Goal: Task Accomplishment & Management: Use online tool/utility

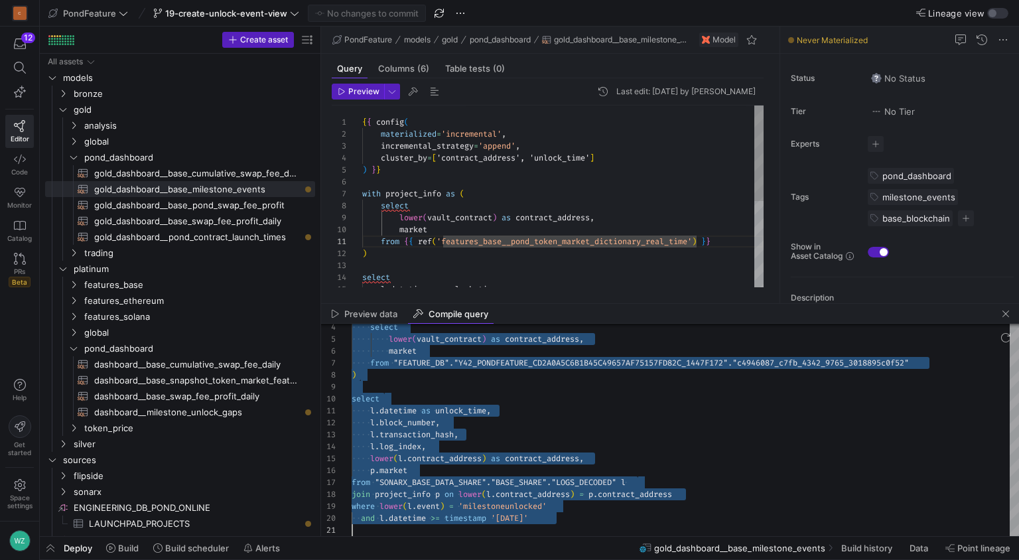
scroll to position [12, 5]
click at [561, 248] on div "{ { config ( materialized = 'incremental' , incremental_strategy = 'append' , c…" at bounding box center [562, 278] width 401 height 345
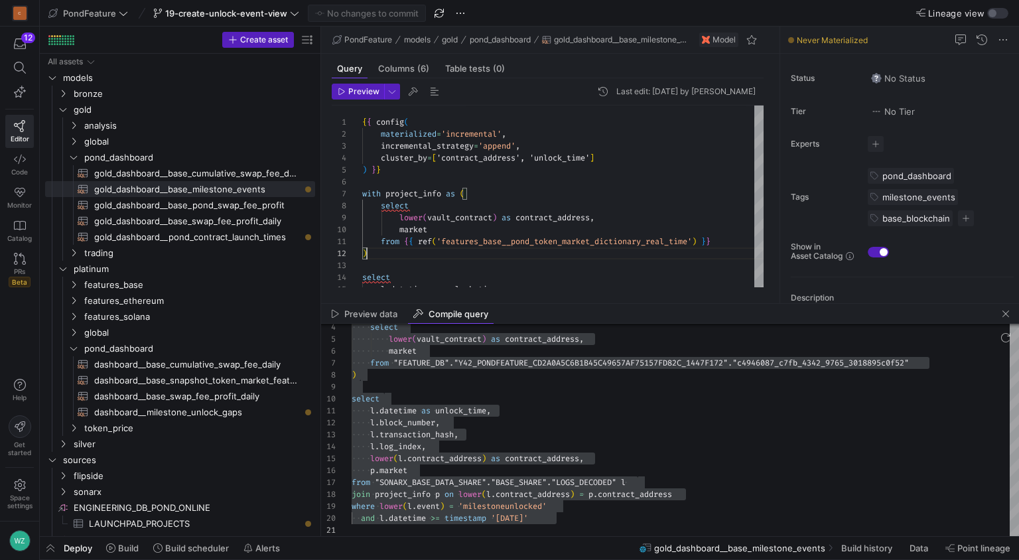
type textarea "l.datetime as unlock_time, l.block_number, l.transaction_hash, l.log_index, low…"
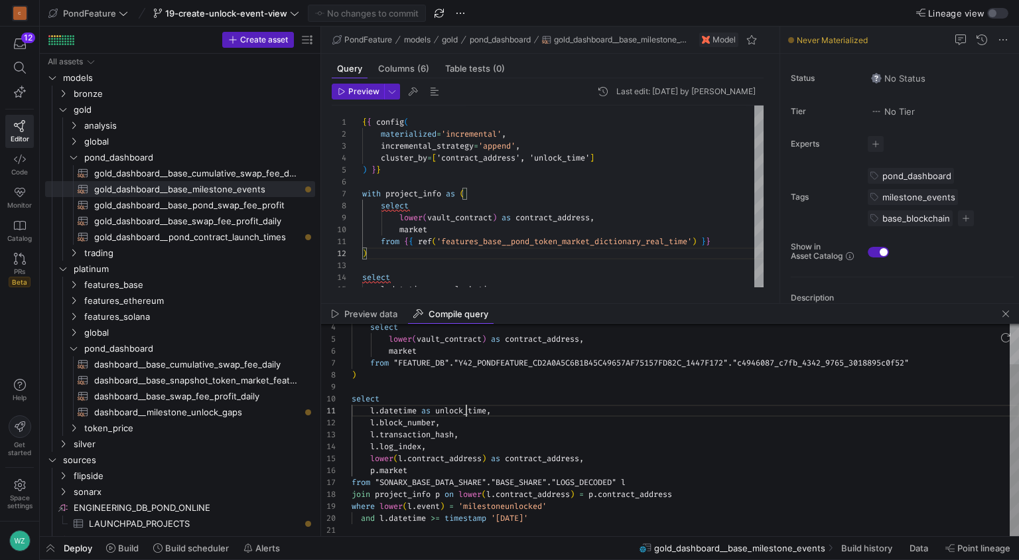
click at [465, 411] on div "select lower ( vault_contract ) as contract_address , market from "FEATURE_DB" …" at bounding box center [686, 405] width 668 height 261
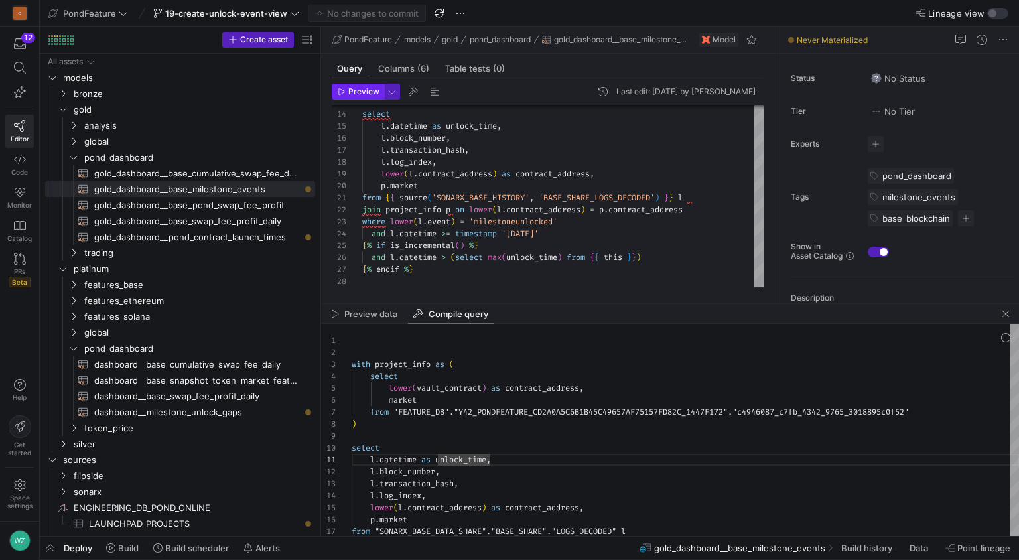
click at [356, 94] on span "Preview" at bounding box center [363, 91] width 31 height 9
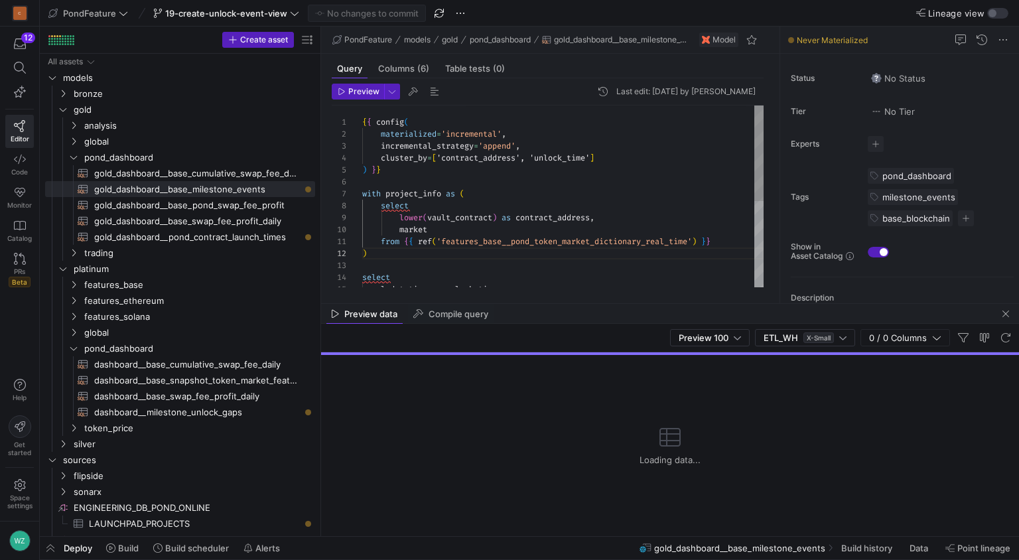
click at [556, 158] on div "select l . datetime as unlock_time , from { { ref ( 'features_base__pond_token_…" at bounding box center [562, 278] width 401 height 345
type textarea "{{ config( materialized='incremental', incremental_strategy='append', cluster_b…"
click at [556, 158] on div "select l . datetime as unlock_time , from { { ref ( 'features_base__pond_token_…" at bounding box center [562, 278] width 401 height 345
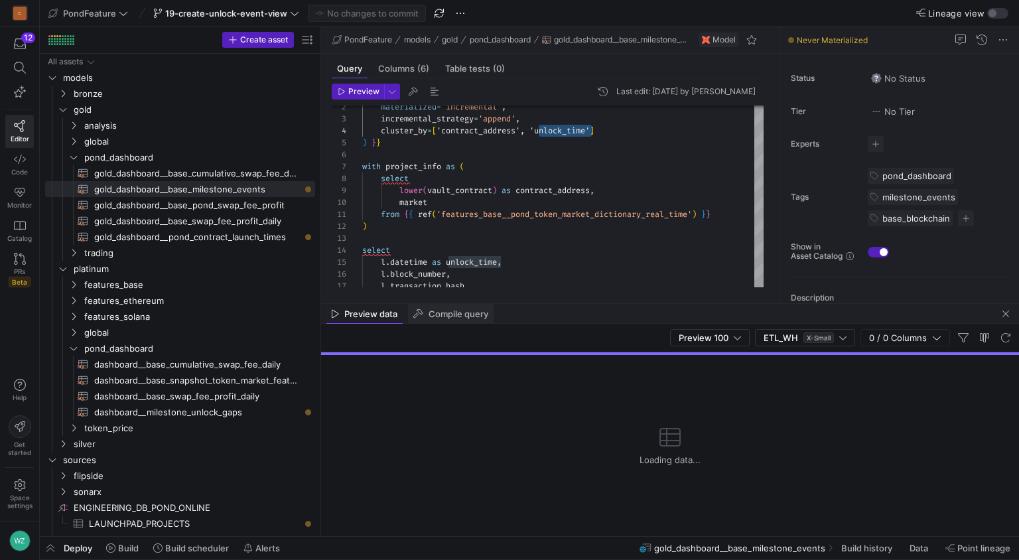
click at [439, 312] on span "Compile query" at bounding box center [459, 314] width 60 height 9
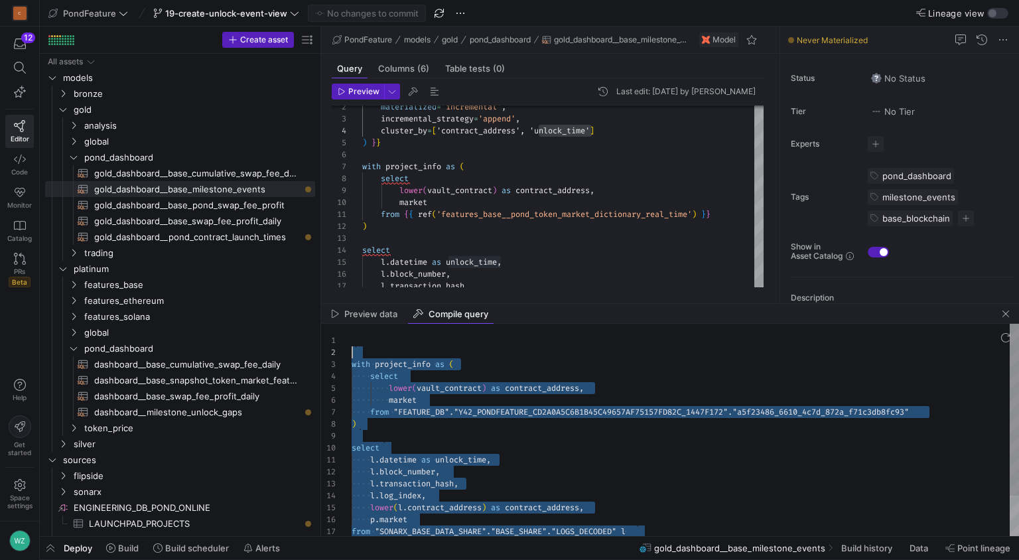
scroll to position [24, 0]
drag, startPoint x: 561, startPoint y: 517, endPoint x: 340, endPoint y: 362, distance: 269.5
type textarea "with project_info as ( select lower(vault_contract) as contract_address, market…"
click at [750, 444] on div "select lower ( vault_contract ) as contract_address , market from "FEATURE_DB" …" at bounding box center [686, 454] width 668 height 261
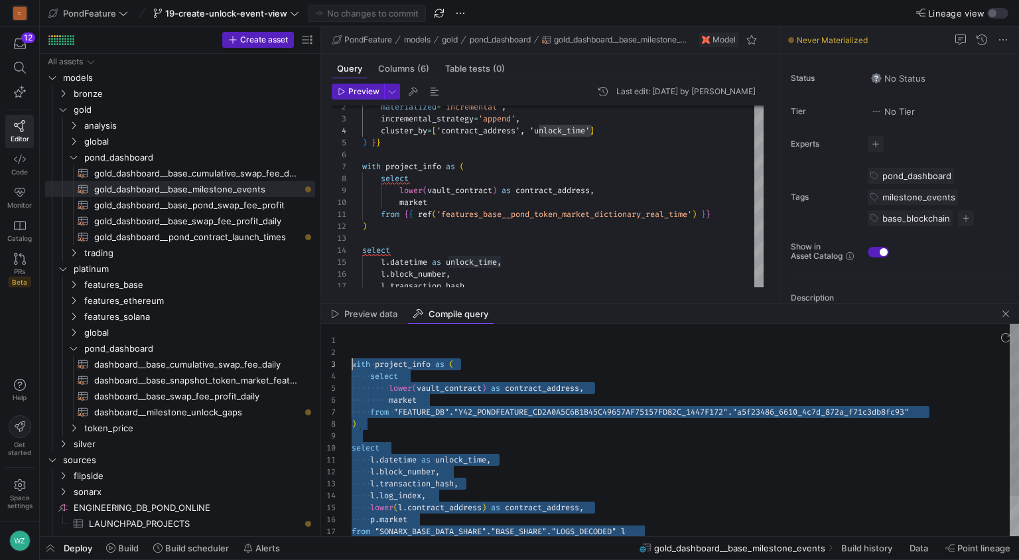
scroll to position [108, 29]
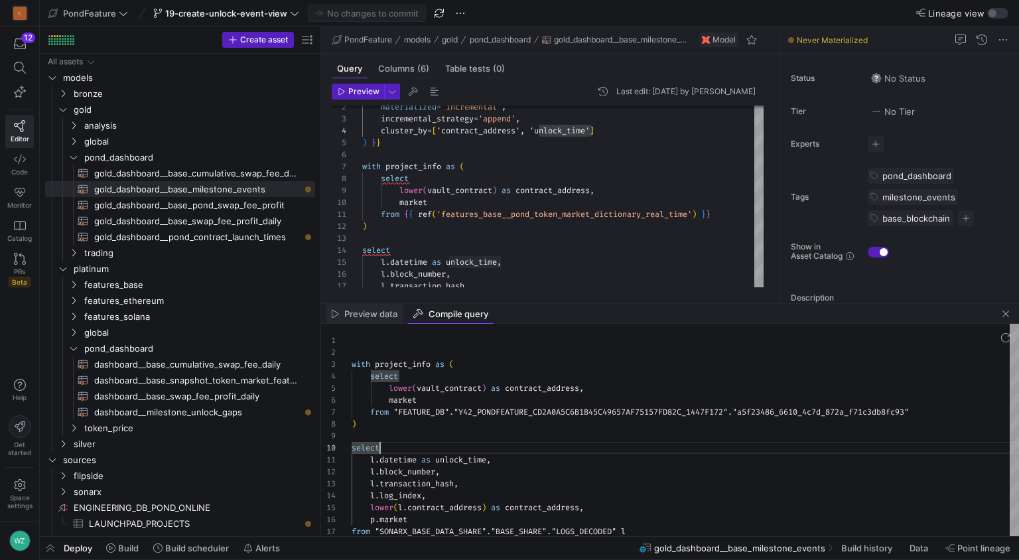
click at [354, 310] on span "Preview data" at bounding box center [370, 314] width 53 height 9
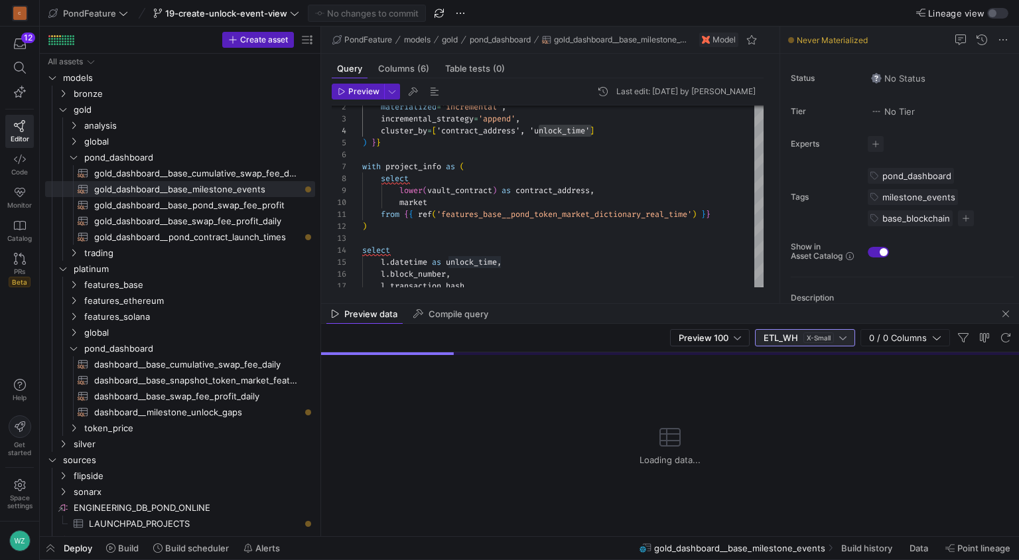
click at [806, 338] on span "X-Small" at bounding box center [819, 337] width 31 height 11
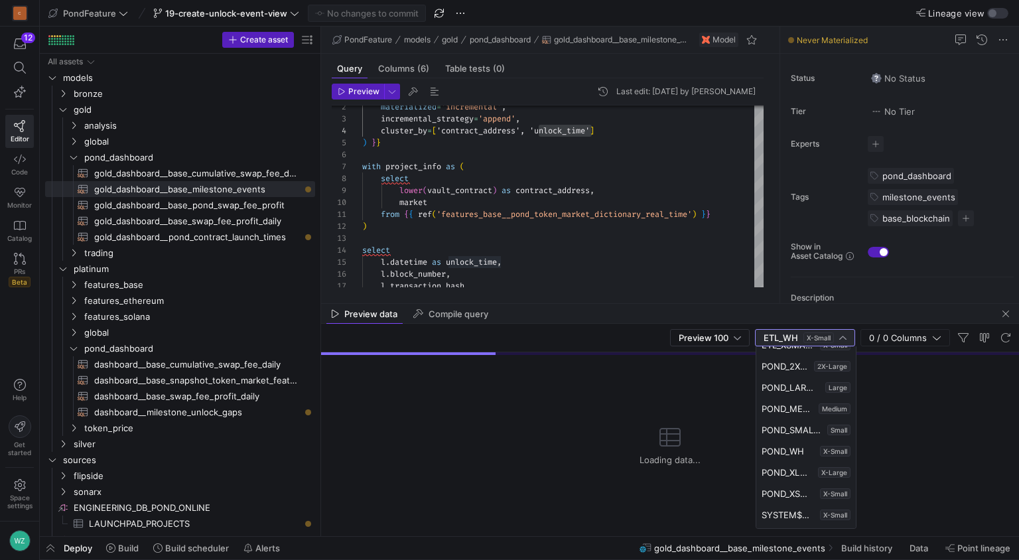
scroll to position [117, 0]
click at [792, 480] on span "POND_SMALL_WH" at bounding box center [792, 475] width 60 height 11
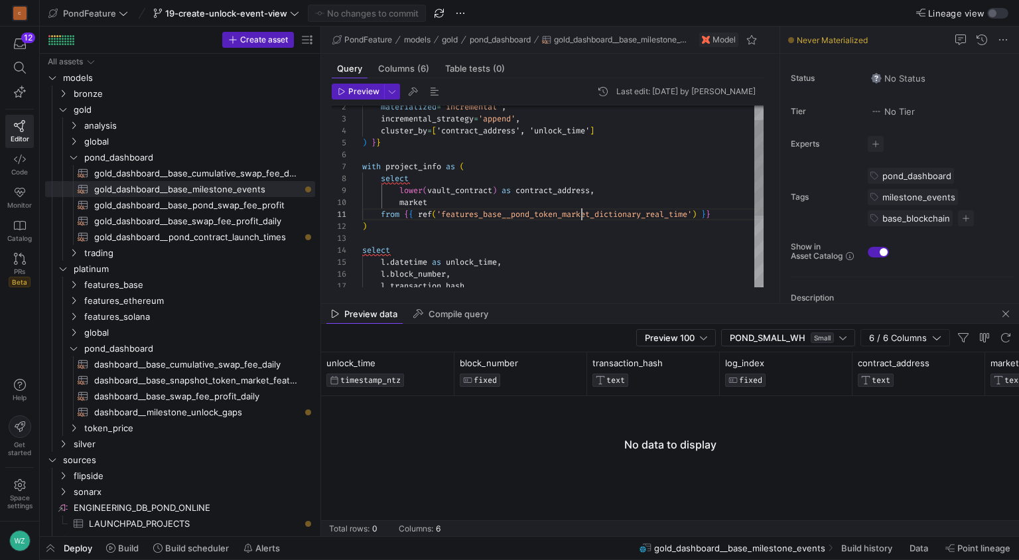
click at [582, 209] on div "select l . datetime as unlock_time , ) from { { ref ( 'features_base__pond_toke…" at bounding box center [562, 250] width 401 height 345
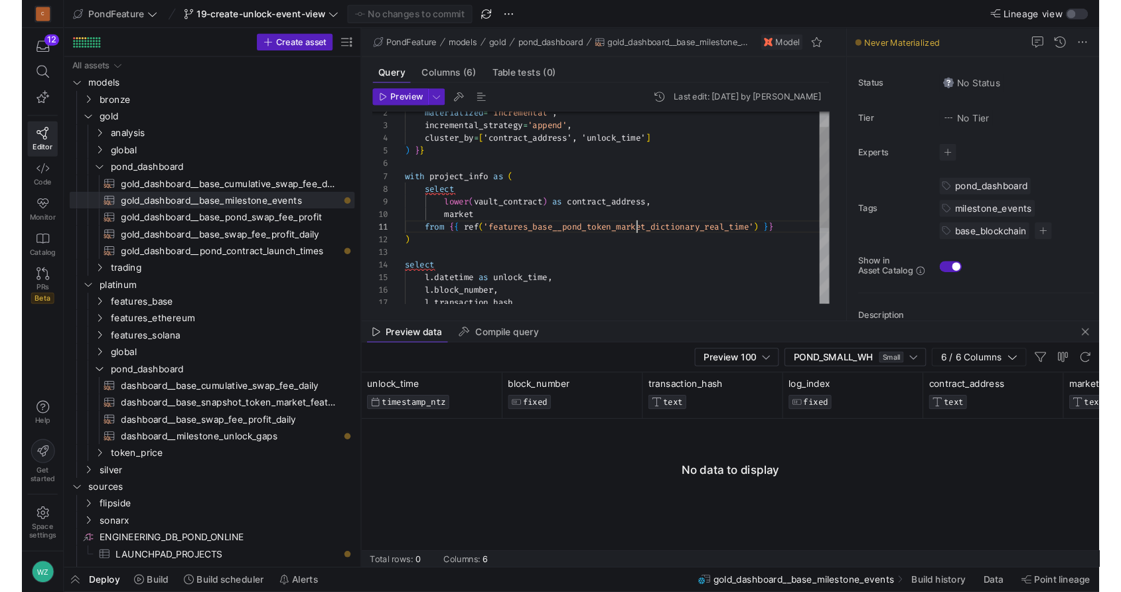
scroll to position [0, 220]
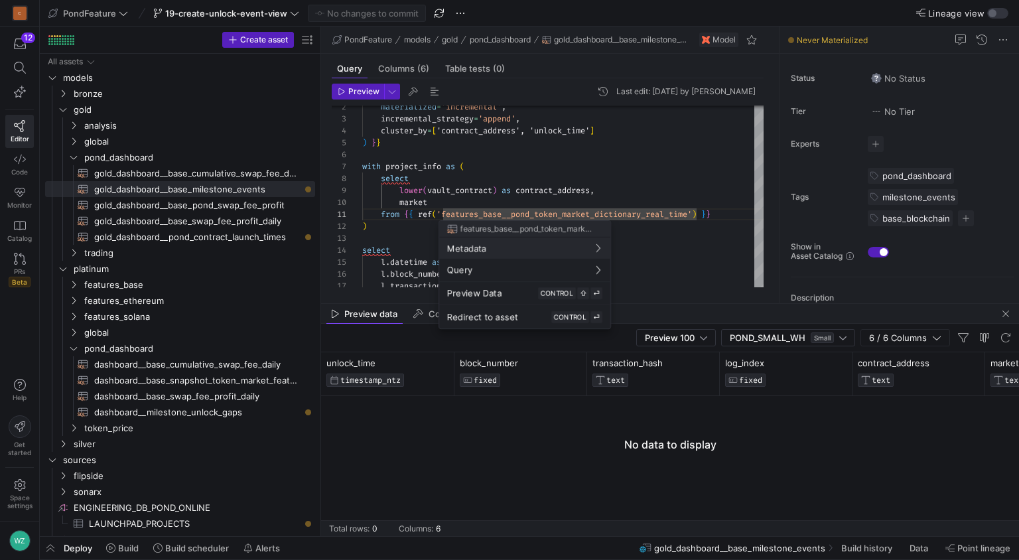
click at [660, 262] on div at bounding box center [509, 280] width 1019 height 560
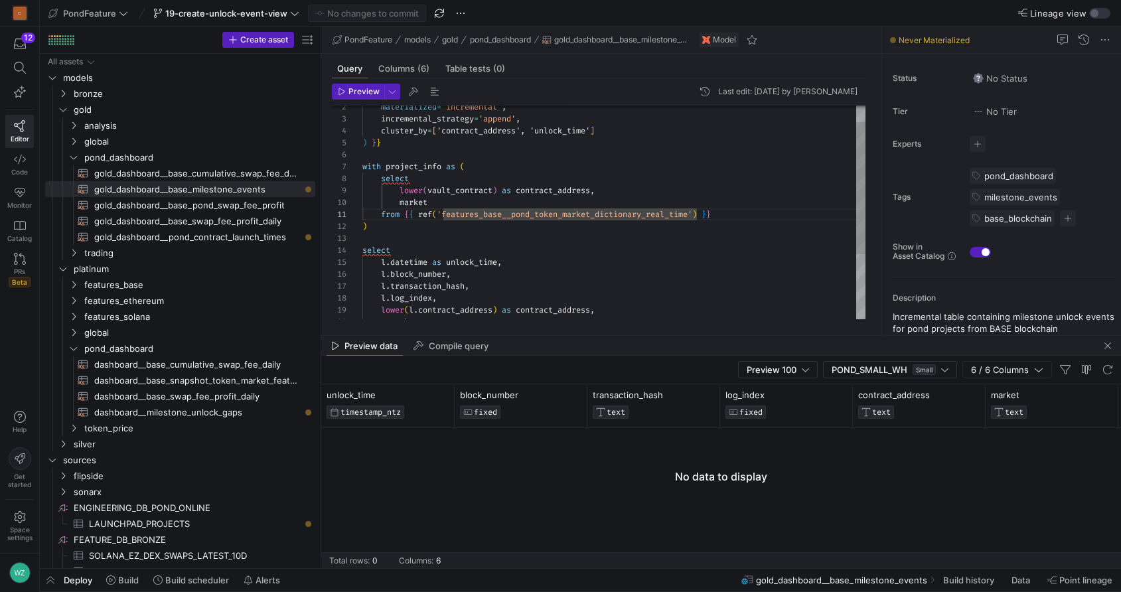
click at [735, 236] on div "select l . datetime as unlock_time , ) from { { ref ( 'features_base__pond_toke…" at bounding box center [613, 250] width 503 height 345
click at [591, 302] on div "select l . datetime as unlock_time , ) from { { ref ( 'features_base__pond_toke…" at bounding box center [613, 250] width 503 height 345
click at [473, 328] on mat-tab-group "Query Columns (6) Table tests (0) Preview Last edit: [DATE] by [PERSON_NAME] 13…" at bounding box center [598, 194] width 555 height 281
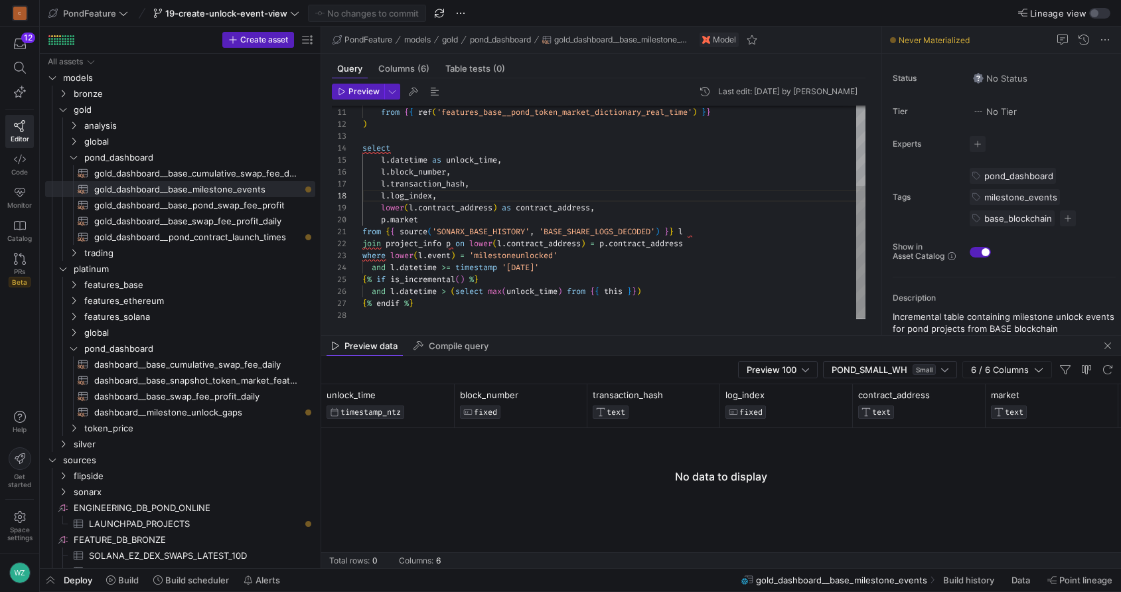
click at [689, 305] on div "select l . datetime as unlock_time , ) from { { ref ( 'features_base__pond_toke…" at bounding box center [613, 148] width 503 height 345
click at [435, 350] on span "Compile query" at bounding box center [459, 346] width 60 height 9
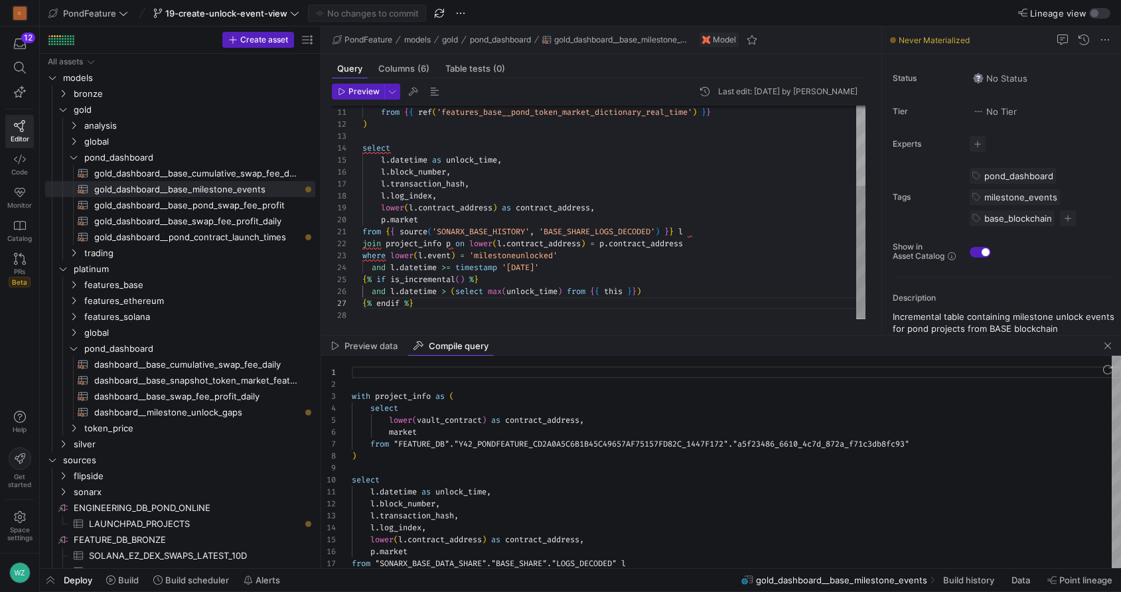
scroll to position [60, 206]
click at [567, 287] on div "select l . datetime as unlock_time , ) from { { ref ( 'features_base__pond_toke…" at bounding box center [613, 148] width 503 height 345
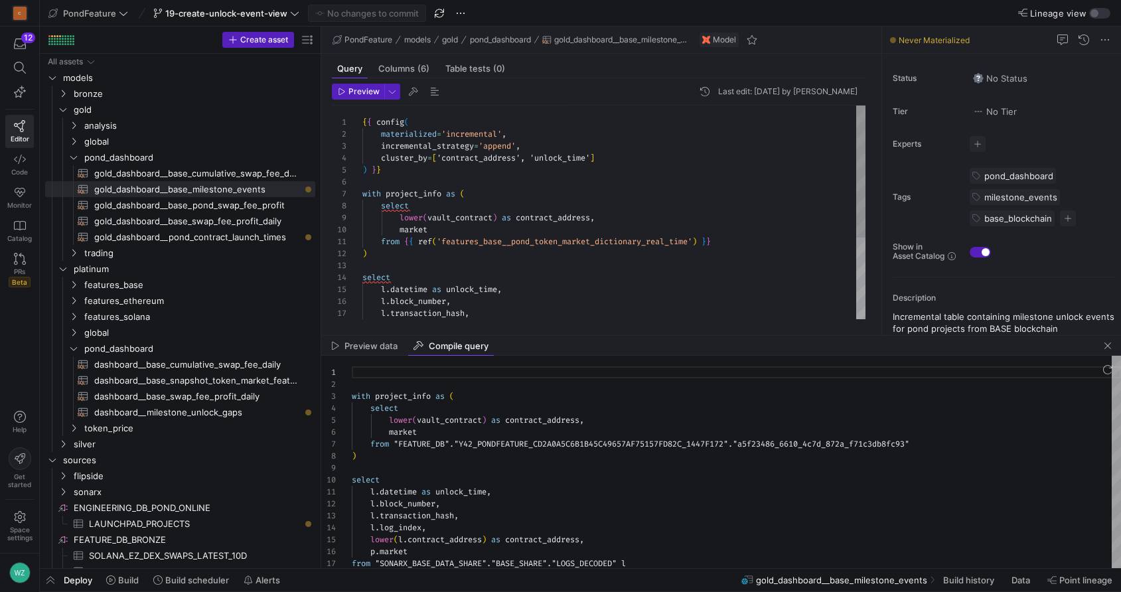
click at [475, 136] on div "select l . datetime as unlock_time , ) from { { ref ( 'features_base__pond_toke…" at bounding box center [613, 278] width 503 height 345
click at [493, 145] on div "select l . datetime as unlock_time , ) from { { ref ( 'features_base__pond_toke…" at bounding box center [613, 278] width 503 height 345
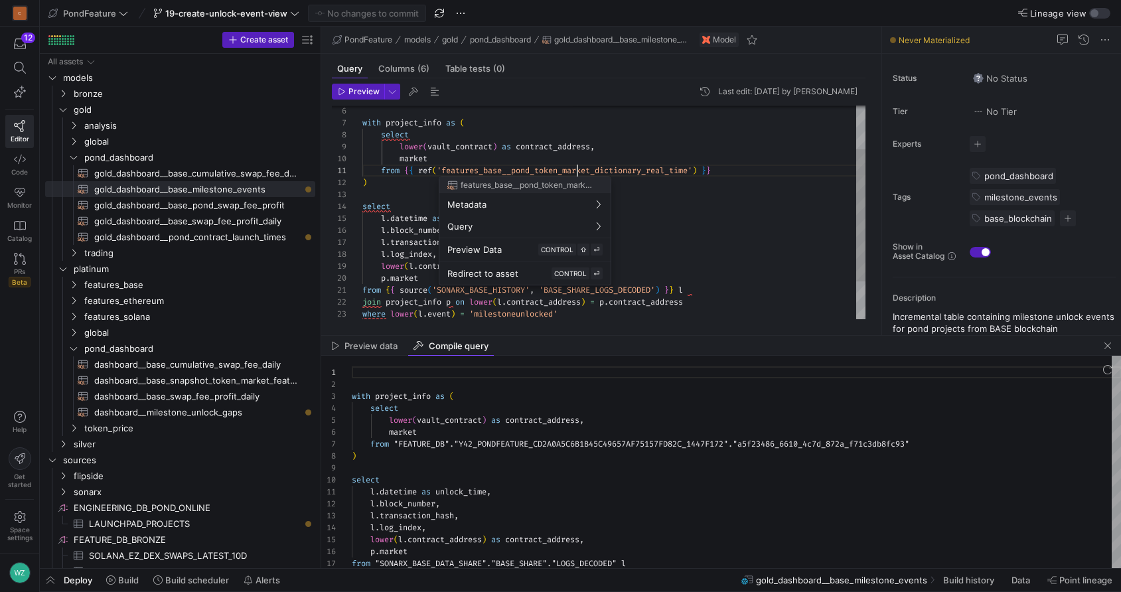
click at [577, 174] on div "select l . datetime as unlock_time , ) from { { ref ( 'features_base__pond_toke…" at bounding box center [613, 207] width 503 height 345
click at [577, 174] on div at bounding box center [560, 296] width 1121 height 592
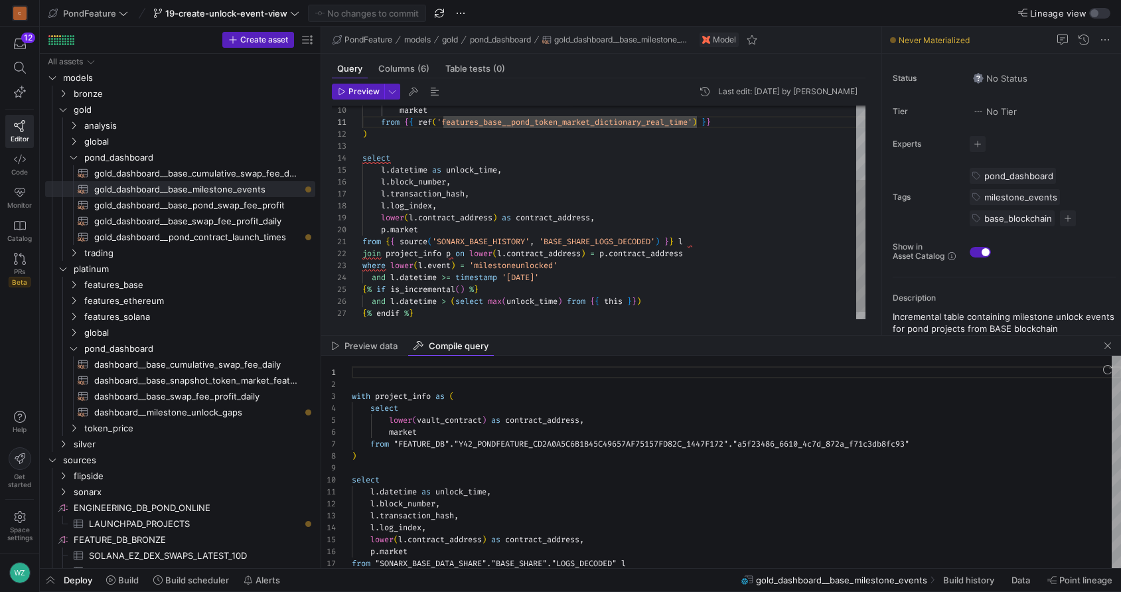
type textarea "from {{ source('SONARX_BASE_HISTORY', 'BASE_SHARE_LOGS_DECODED') }} l join proj…"
click at [605, 239] on div "select l . datetime as unlock_time , ) from { { ref ( 'features_base__pond_toke…" at bounding box center [613, 158] width 503 height 345
click at [605, 239] on div at bounding box center [560, 296] width 1121 height 592
click at [619, 266] on div "select l . datetime as unlock_time , ) from { { ref ( 'features_base__pond_toke…" at bounding box center [613, 158] width 503 height 345
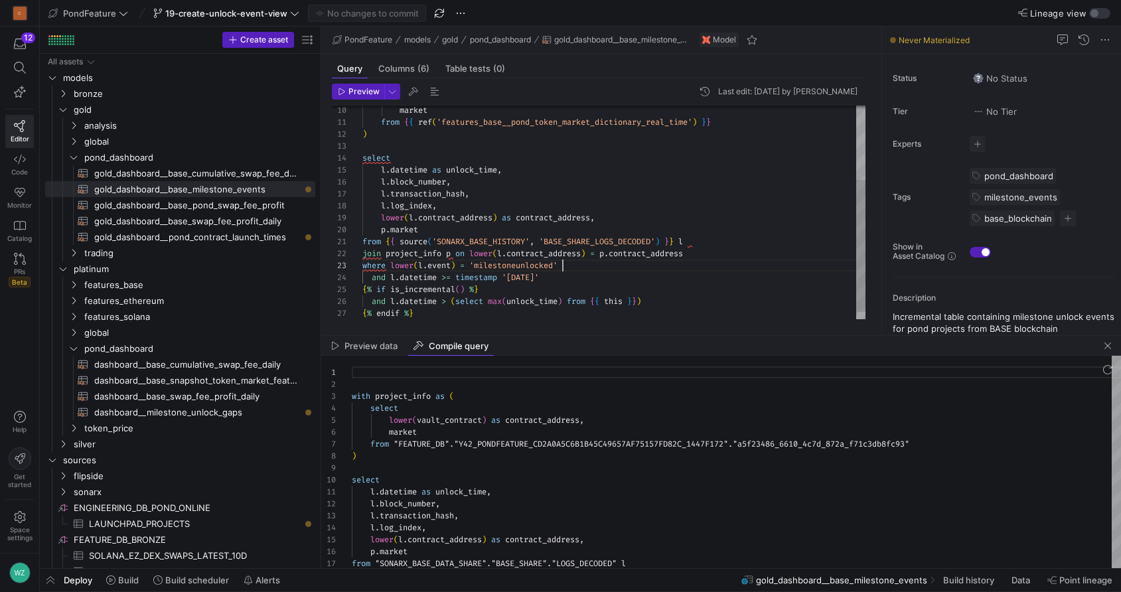
scroll to position [24, 200]
click at [620, 246] on div at bounding box center [560, 296] width 1121 height 592
click at [526, 265] on div "select l . datetime as unlock_time , ) from { { ref ( 'features_base__pond_toke…" at bounding box center [613, 158] width 503 height 345
click at [607, 266] on div "select l . datetime as unlock_time , ) from { { ref ( 'features_base__pond_toke…" at bounding box center [613, 158] width 503 height 345
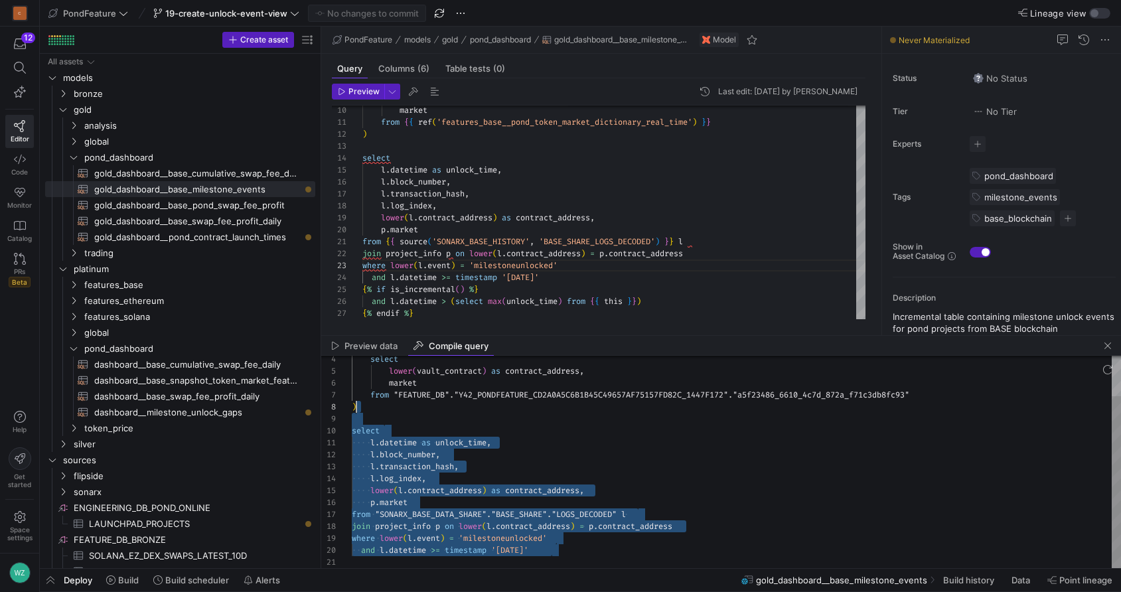
drag, startPoint x: 565, startPoint y: 551, endPoint x: 419, endPoint y: 404, distance: 207.4
click at [419, 404] on div "select lower ( vault_contract ) as contract_address , market from "FEATURE_DB" …" at bounding box center [736, 437] width 769 height 261
type textarea "with project_info as ( select lower(vault_contract) as contract_address, market…"
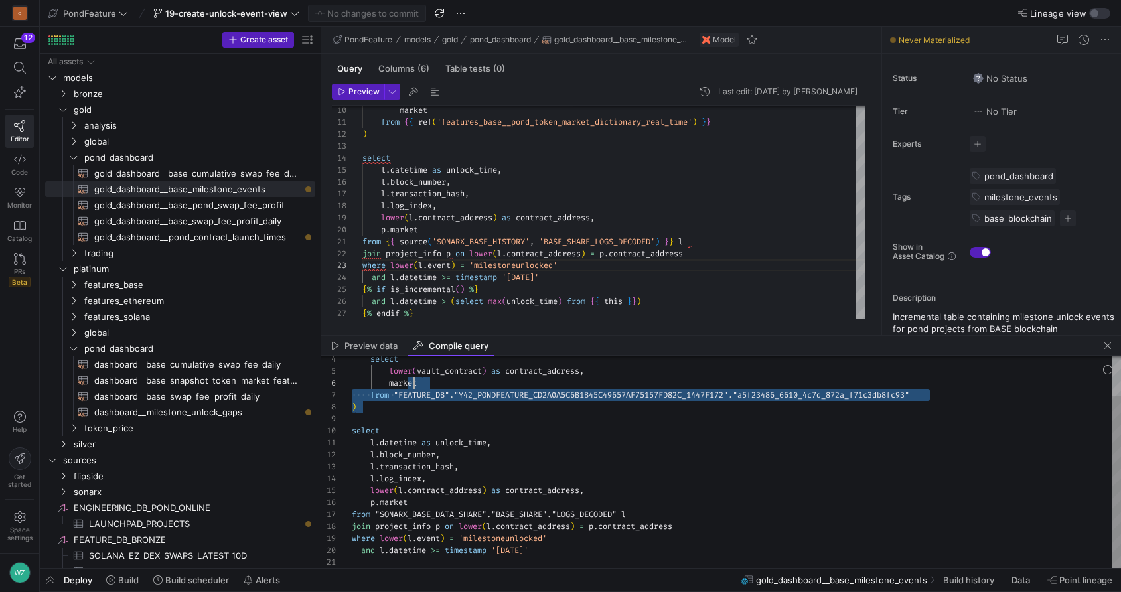
scroll to position [60, 62]
drag, startPoint x: 419, startPoint y: 404, endPoint x: 407, endPoint y: 358, distance: 47.2
click at [406, 358] on div "select lower ( vault_contract ) as contract_address , market from "FEATURE_DB" …" at bounding box center [736, 437] width 769 height 261
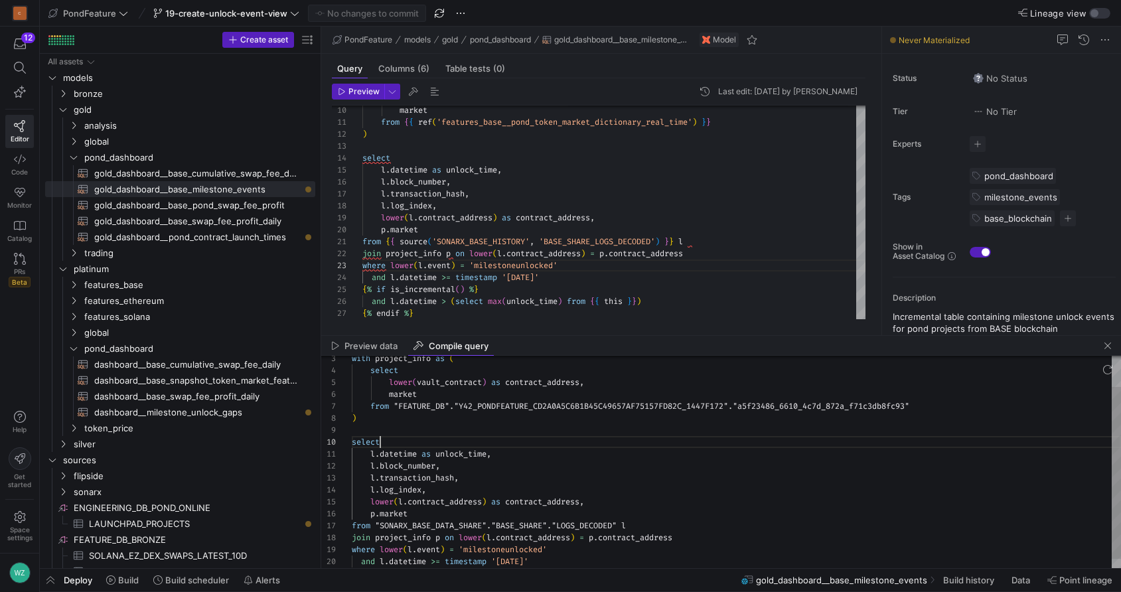
click at [422, 437] on div "select lower ( vault_contract ) as contract_address , market from "FEATURE_DB" …" at bounding box center [736, 448] width 769 height 261
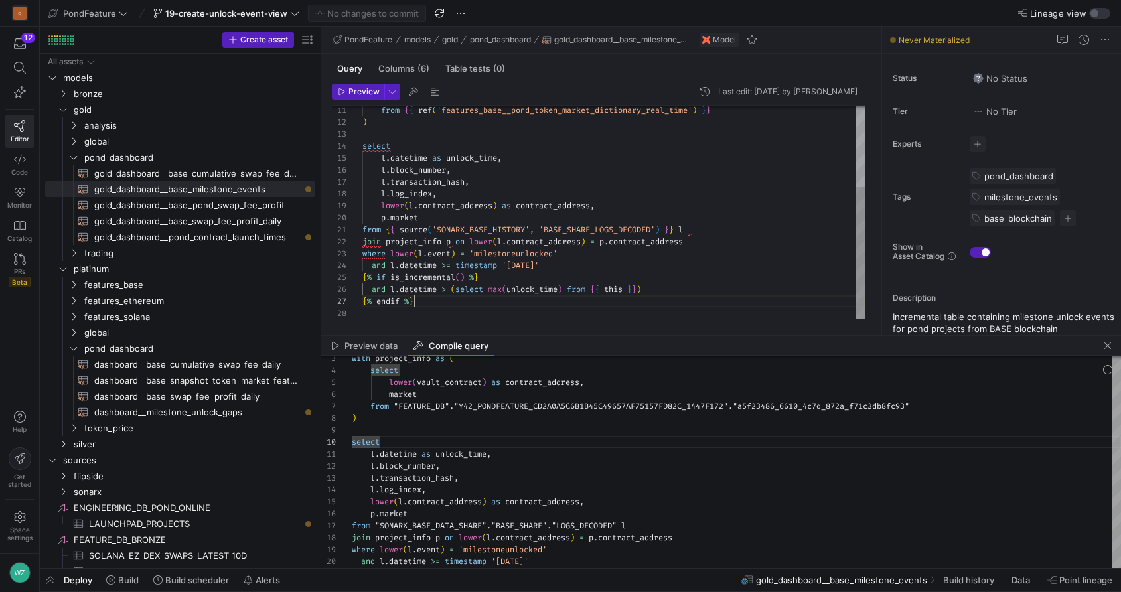
scroll to position [72, 52]
click at [441, 307] on div "select l . datetime as unlock_time , ) from { { ref ( 'features_base__pond_toke…" at bounding box center [613, 146] width 503 height 345
click at [359, 342] on span "Preview data" at bounding box center [370, 346] width 53 height 9
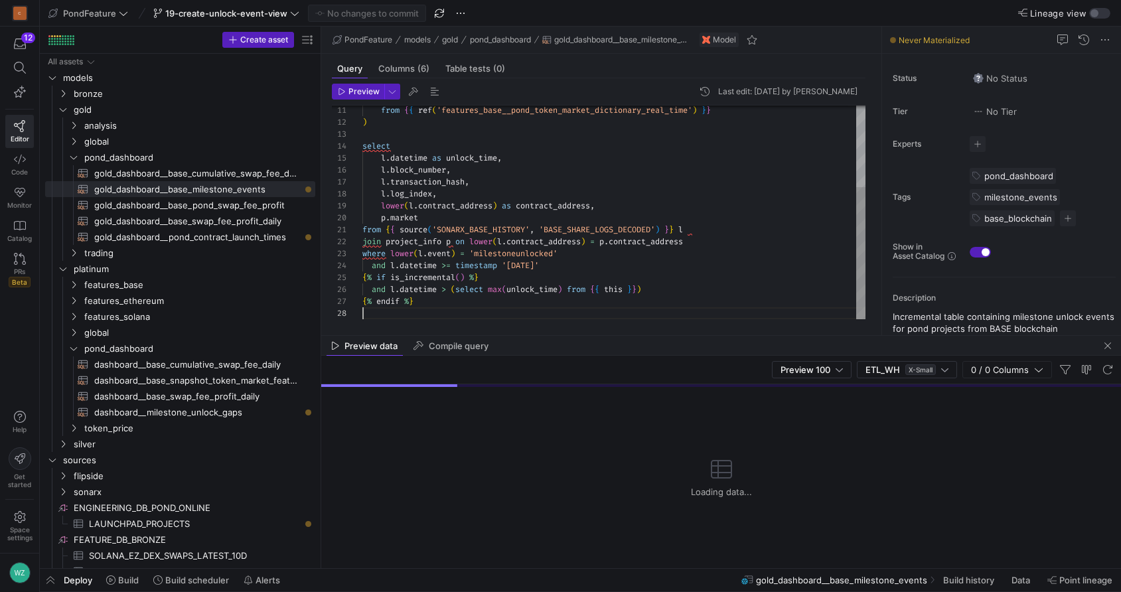
click at [500, 319] on div "select l . datetime as unlock_time , ) from { { ref ( 'features_base__pond_toke…" at bounding box center [613, 146] width 503 height 345
click at [484, 179] on div at bounding box center [560, 296] width 1121 height 592
click at [396, 93] on span "button" at bounding box center [392, 91] width 15 height 15
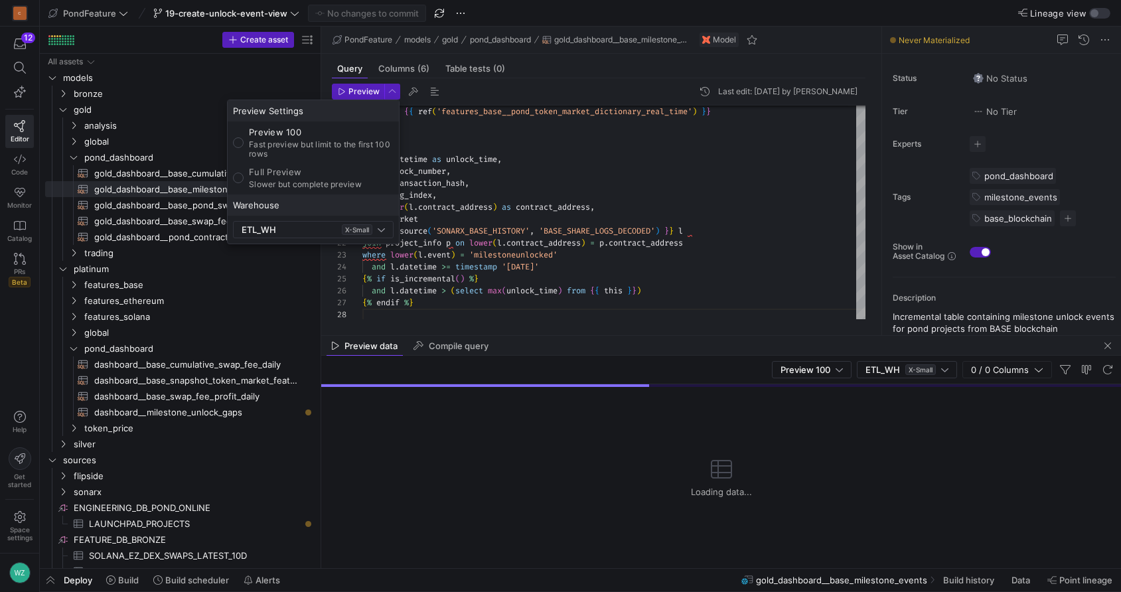
click at [512, 180] on div at bounding box center [560, 296] width 1121 height 592
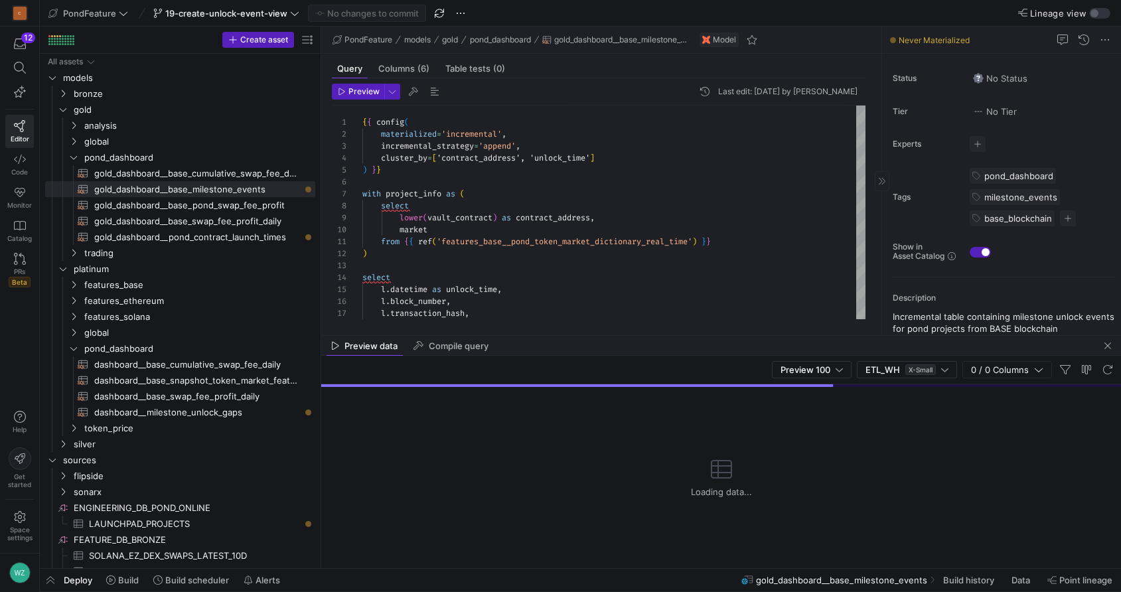
click at [936, 39] on span "Never Materialized" at bounding box center [934, 40] width 71 height 10
click at [479, 314] on div "select l . datetime as unlock_time , ) from { { ref ( 'features_base__pond_toke…" at bounding box center [613, 278] width 503 height 345
click at [232, 413] on span "dashboard__milestone_unlock_gaps​​​​​​​​​​" at bounding box center [197, 412] width 206 height 15
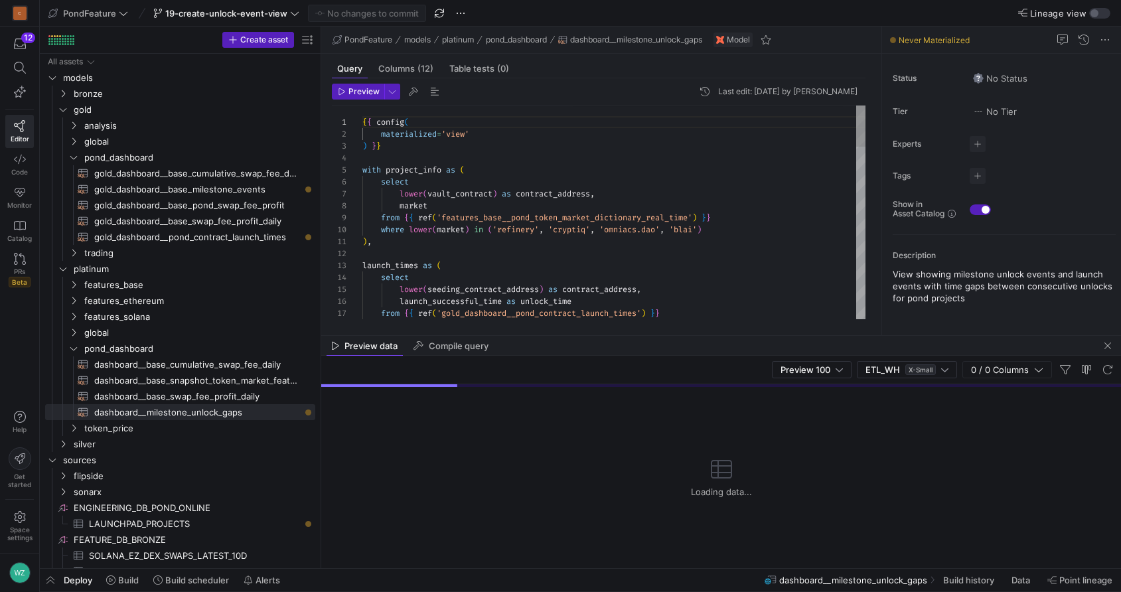
scroll to position [60, 215]
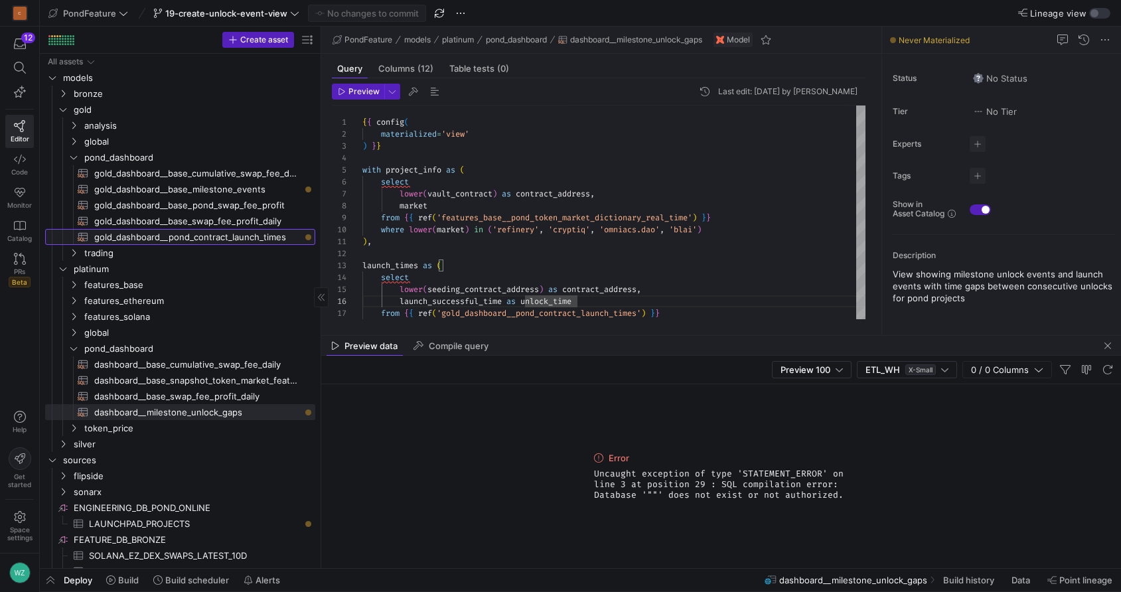
click at [260, 239] on span "gold_dashboard__pond_contract_launch_times​​​​​​​​​​" at bounding box center [197, 237] width 206 height 15
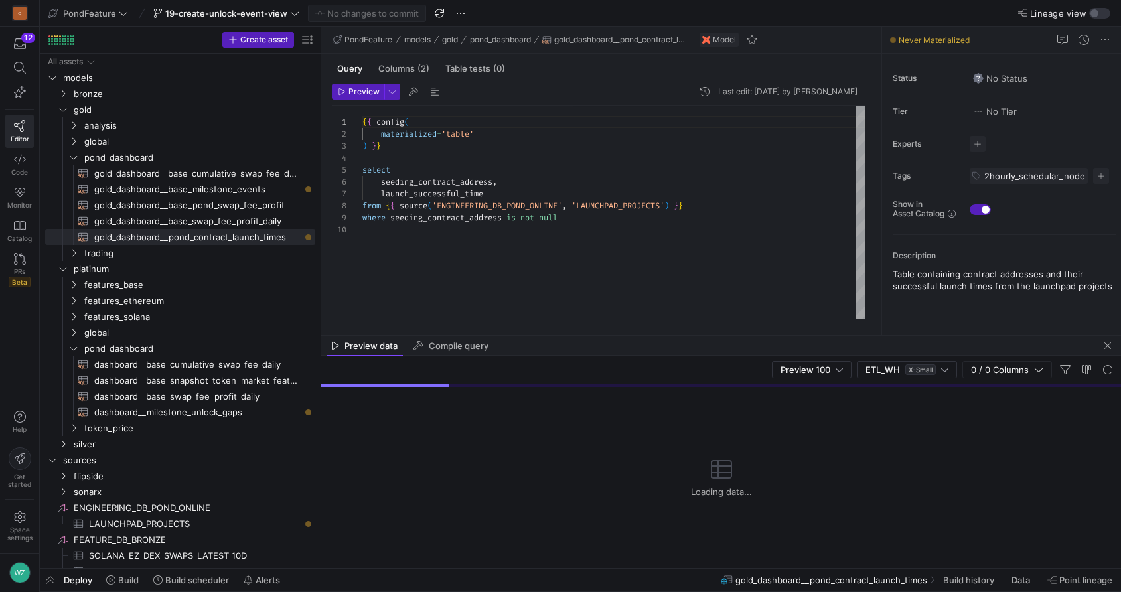
click at [504, 237] on div "{ { config ( materialized = 'table' ) } } select seeding_contract_address , lau…" at bounding box center [613, 213] width 503 height 214
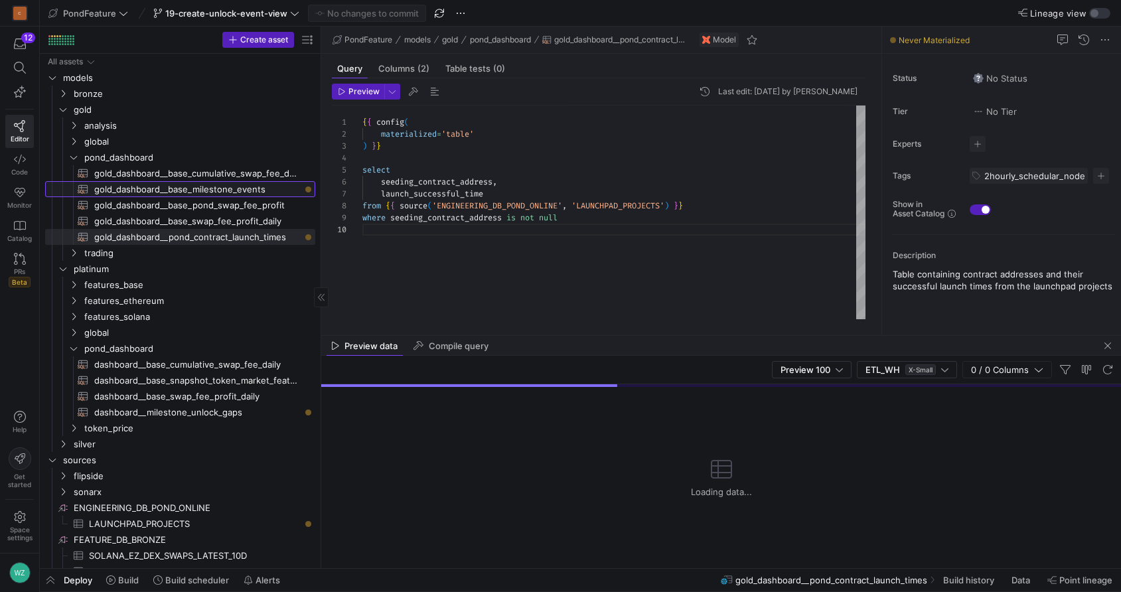
click at [222, 190] on span "gold_dashboard__base_milestone_events​​​​​​​​​​" at bounding box center [197, 189] width 206 height 15
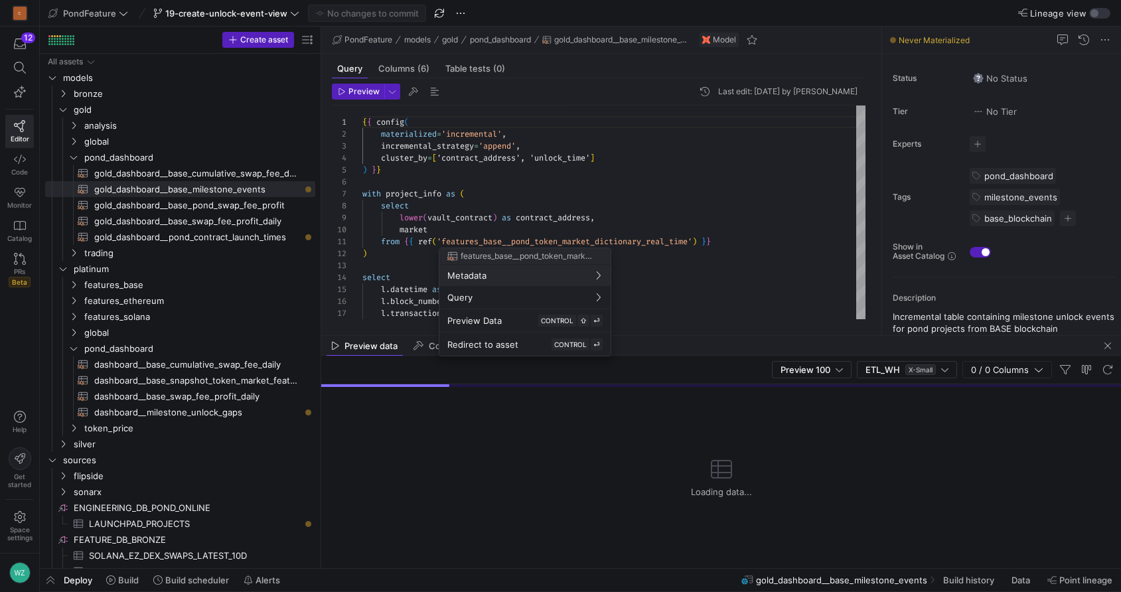
click at [472, 261] on div "features_base__pond_token_market_dictionary_real_time Metadata Query Preview Da…" at bounding box center [525, 302] width 173 height 109
click at [411, 269] on div at bounding box center [560, 296] width 1121 height 592
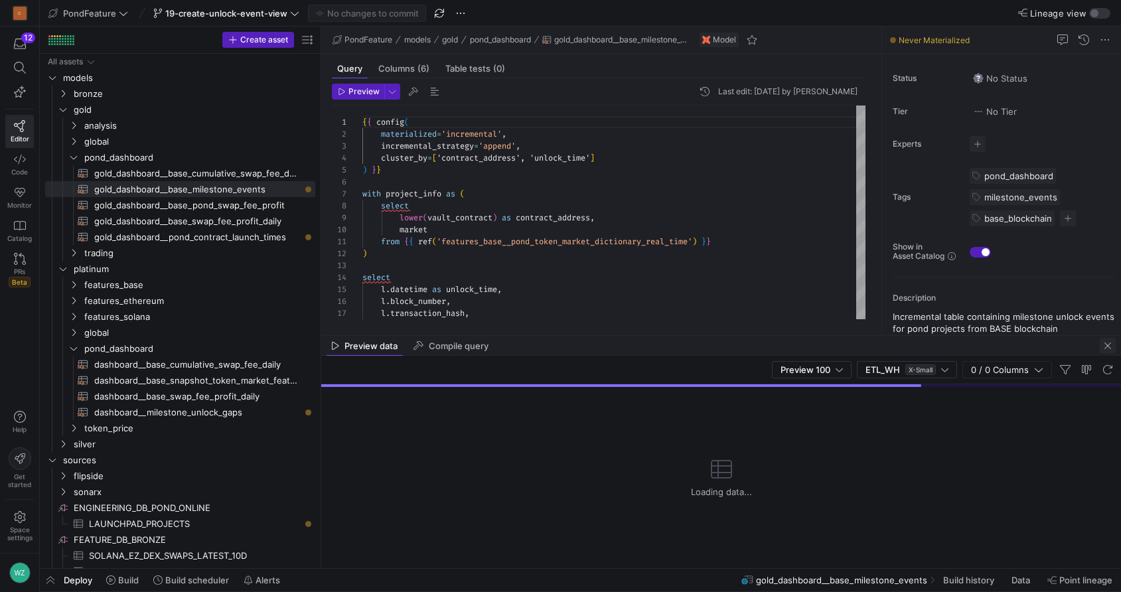
click at [1019, 342] on span "button" at bounding box center [1108, 346] width 16 height 16
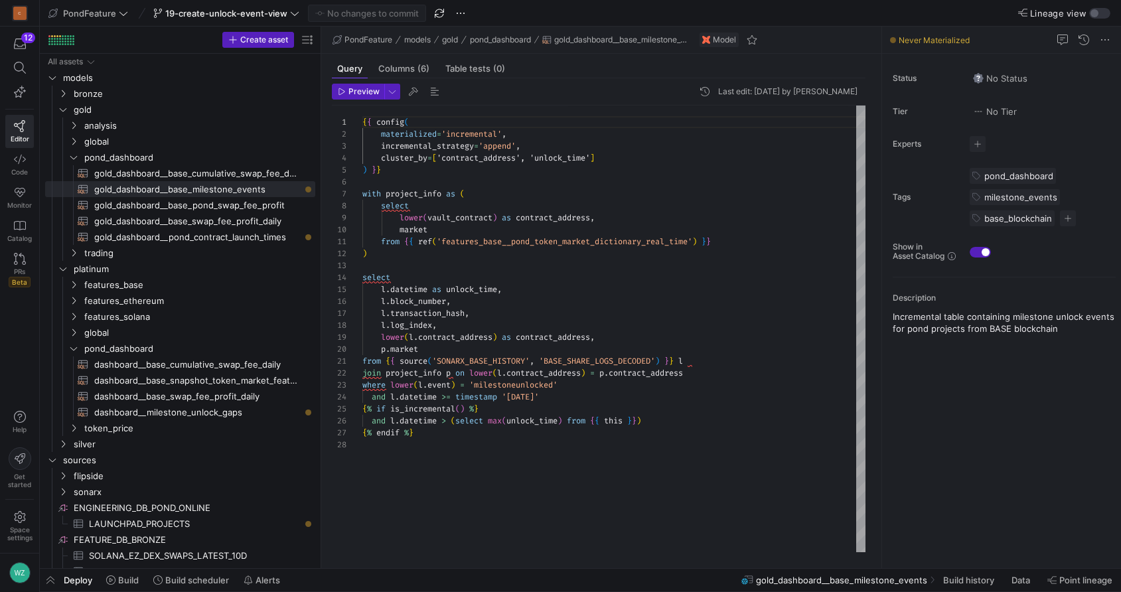
click at [614, 451] on div "{ { config ( materialized = 'incremental' , incremental_strategy = 'append' , c…" at bounding box center [613, 329] width 503 height 447
click at [591, 443] on div "{ { config ( materialized = 'incremental' , incremental_strategy = 'append' , c…" at bounding box center [613, 329] width 503 height 447
click at [129, 559] on span "Build" at bounding box center [128, 580] width 21 height 11
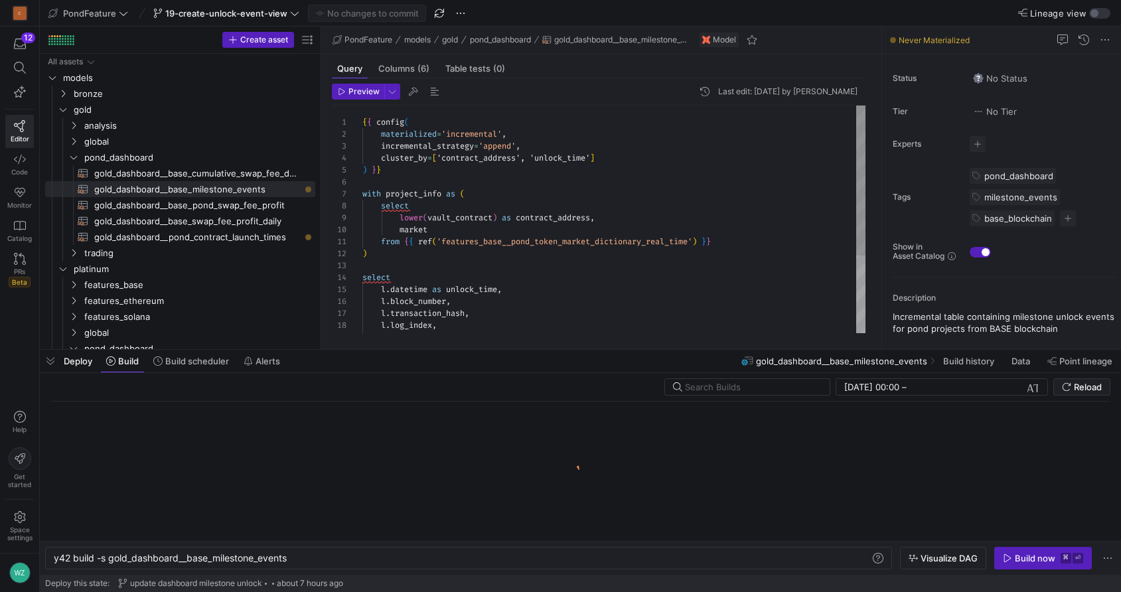
scroll to position [12, 5]
click at [656, 254] on div "{ { config ( materialized = 'incremental' , incremental_strategy = 'append' , c…" at bounding box center [613, 278] width 503 height 345
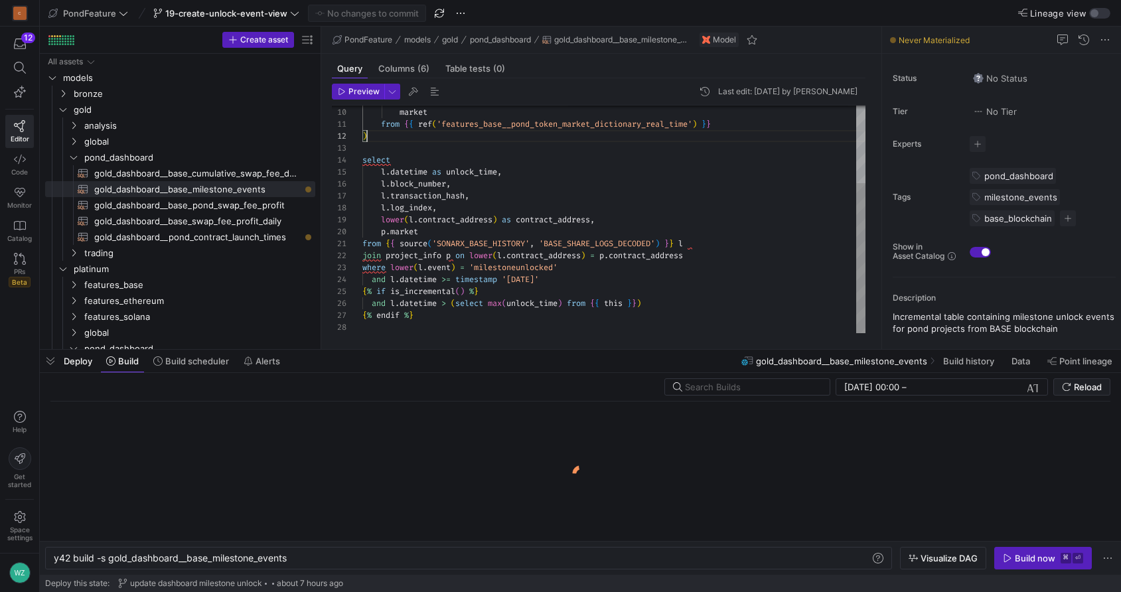
click at [410, 329] on div "lower ( vault_contract ) as contract_address , market from { { ref ( 'features_…" at bounding box center [613, 160] width 503 height 345
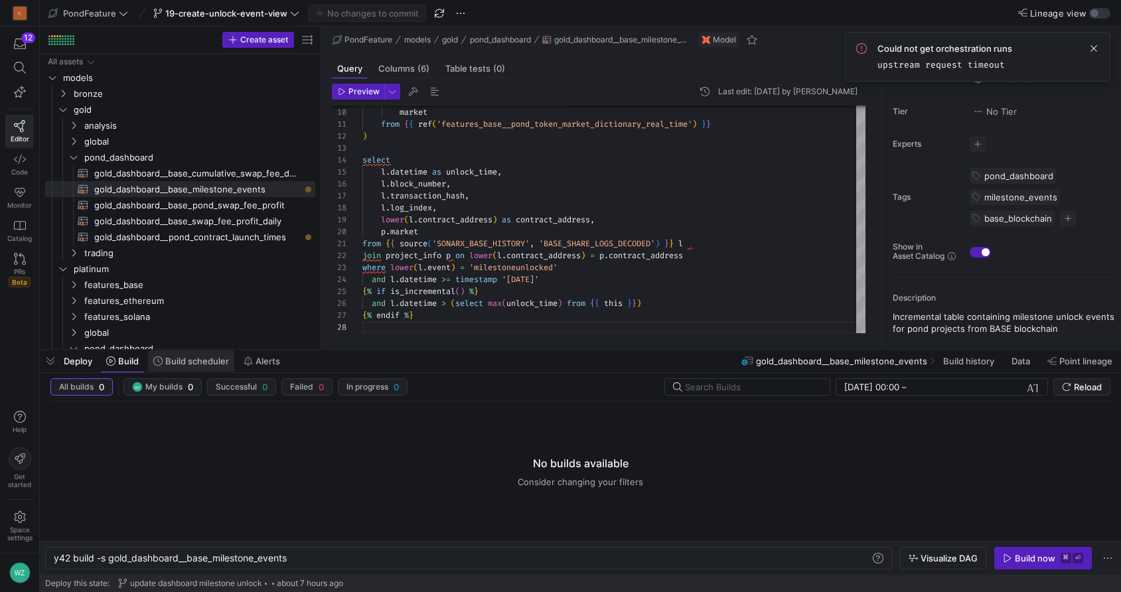
click at [214, 360] on span "Build scheduler" at bounding box center [197, 361] width 64 height 11
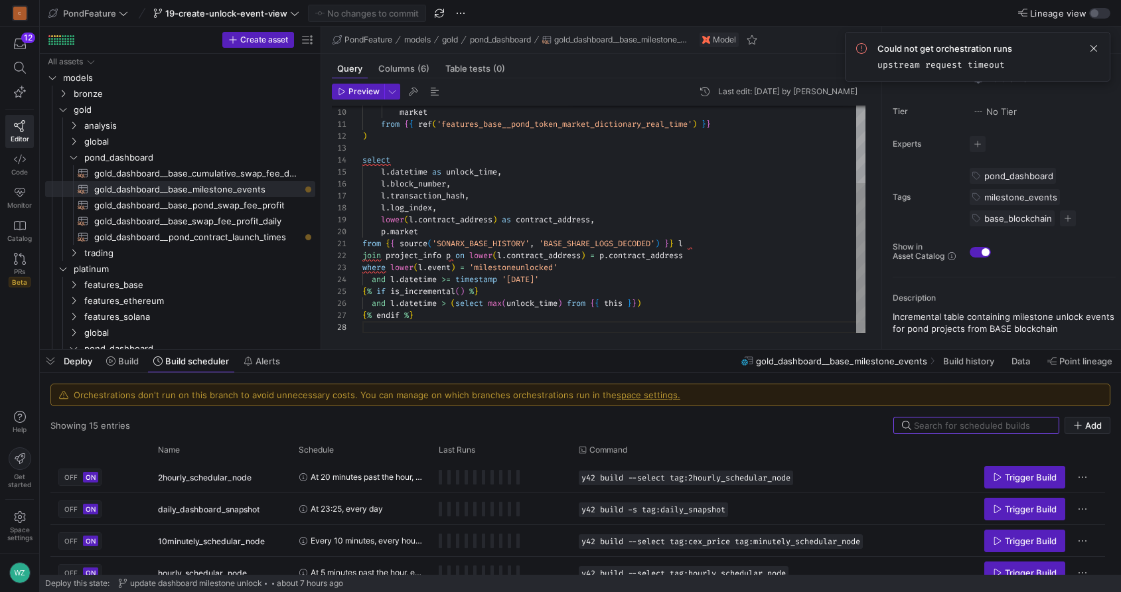
click at [417, 330] on div "lower ( vault_contract ) as contract_address , market from { { ref ( 'features_…" at bounding box center [613, 160] width 503 height 345
click at [1019, 102] on span at bounding box center [1094, 104] width 16 height 16
click at [1019, 50] on span at bounding box center [1094, 48] width 16 height 16
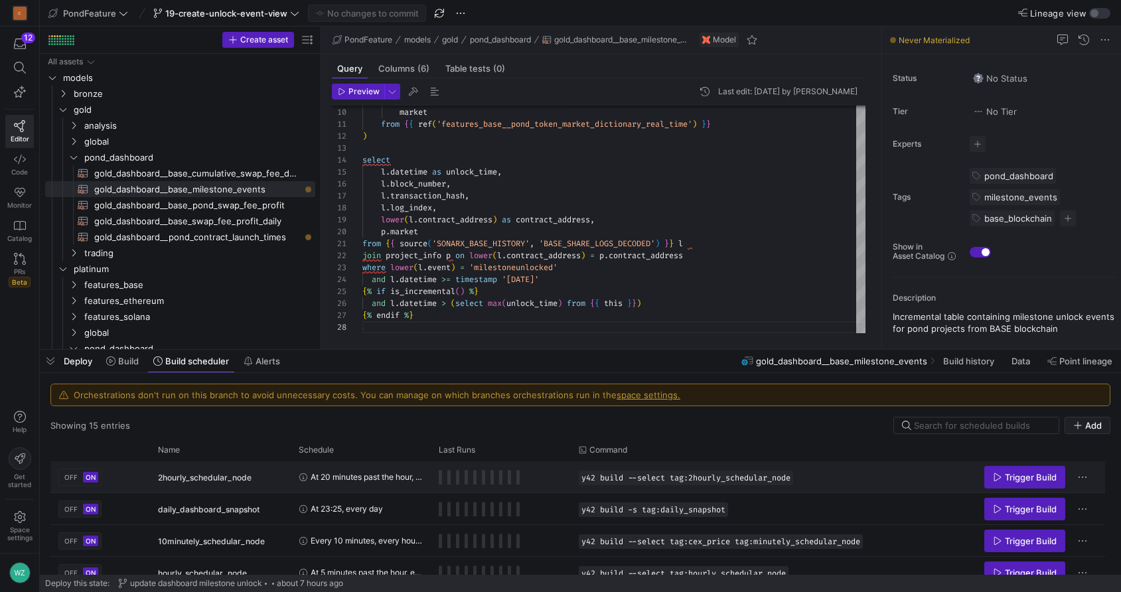
click at [394, 475] on span "At 20 minutes past the hour, every 2 hours, every day" at bounding box center [367, 476] width 112 height 31
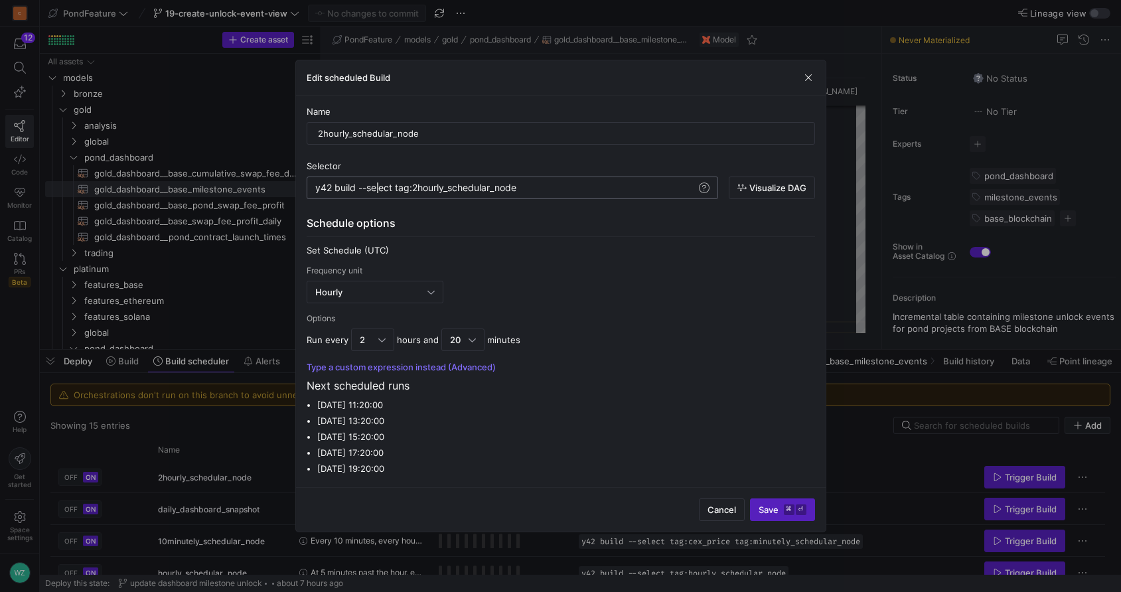
click at [377, 187] on div "y42 build --select tag:2hourly_schedular_node" at bounding box center [505, 187] width 381 height 11
click at [506, 190] on div "y42 build --select tag:2hourly_schedular_node" at bounding box center [505, 187] width 381 height 11
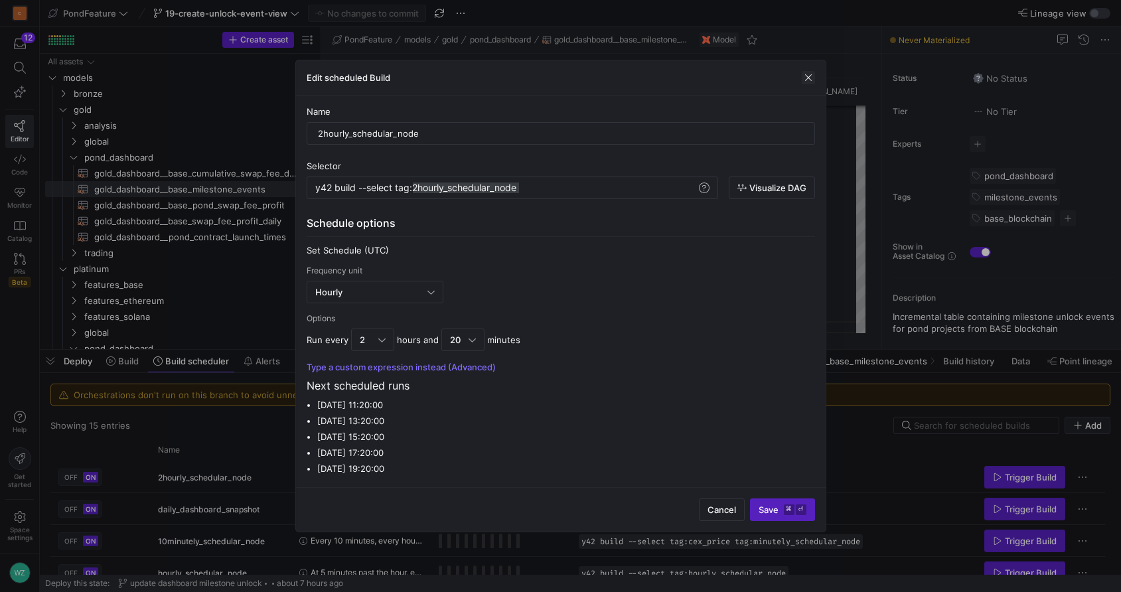
click at [809, 78] on span "button" at bounding box center [808, 77] width 13 height 13
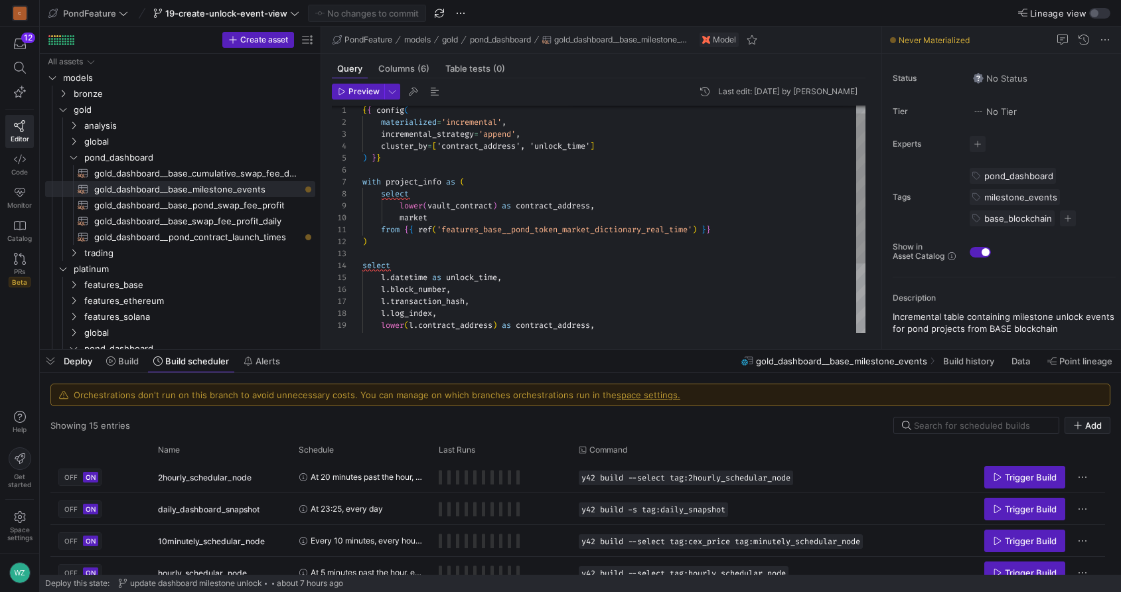
type textarea "from {{ ref('features_base__pond_token_market_dictionary_real_time') }} ) selec…"
click at [676, 272] on div "lower ( vault_contract ) as contract_address , market from { { ref ( 'features_…" at bounding box center [613, 266] width 503 height 345
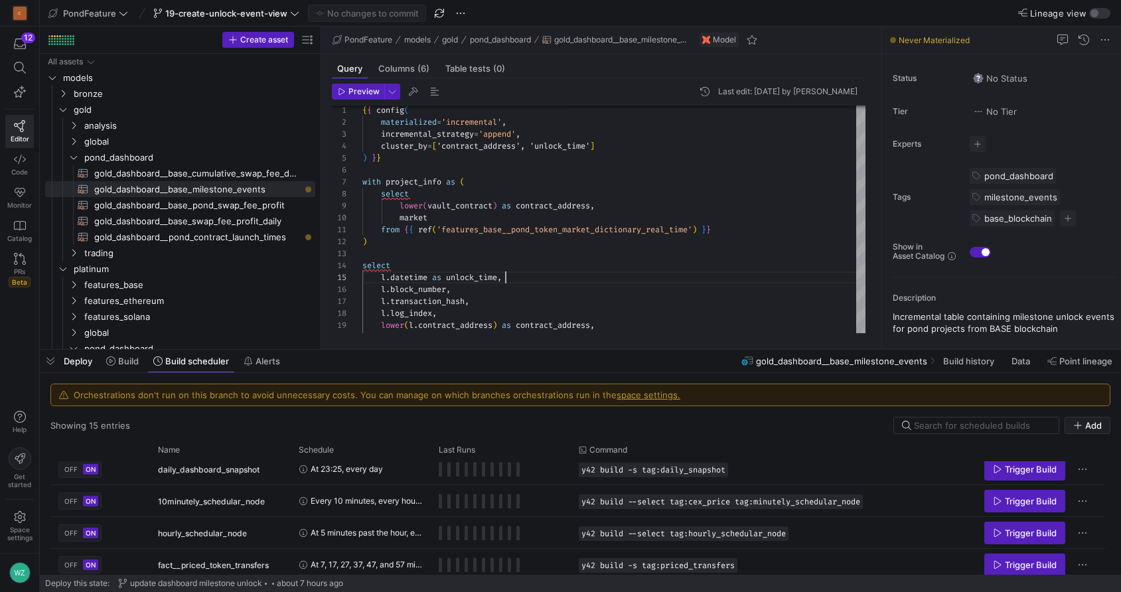
scroll to position [0, 0]
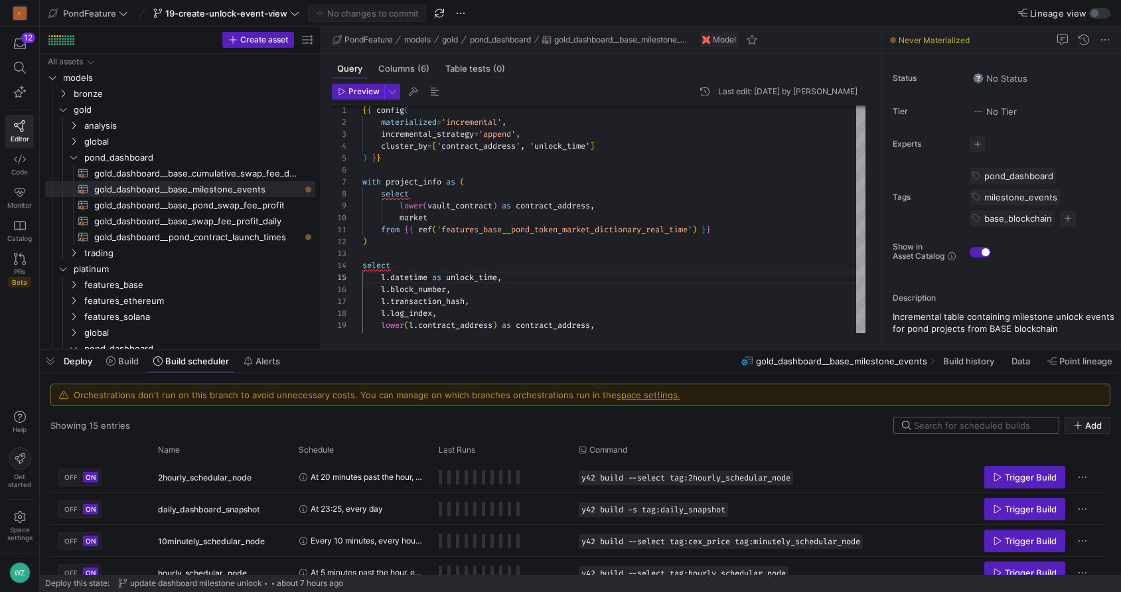
click at [924, 426] on input at bounding box center [982, 425] width 137 height 11
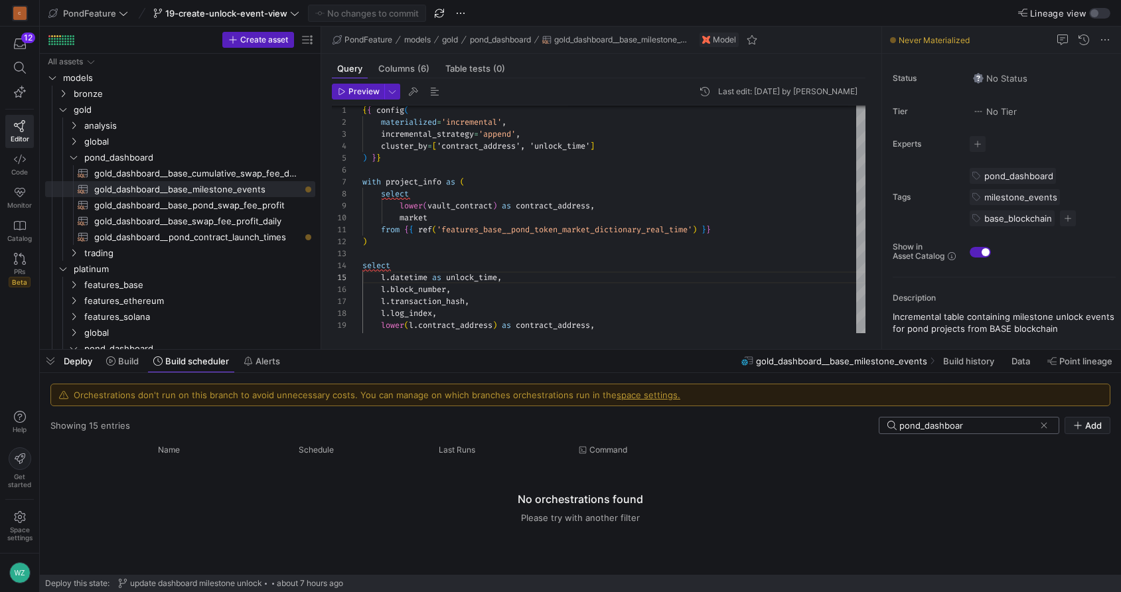
type input "pond_dashboard"
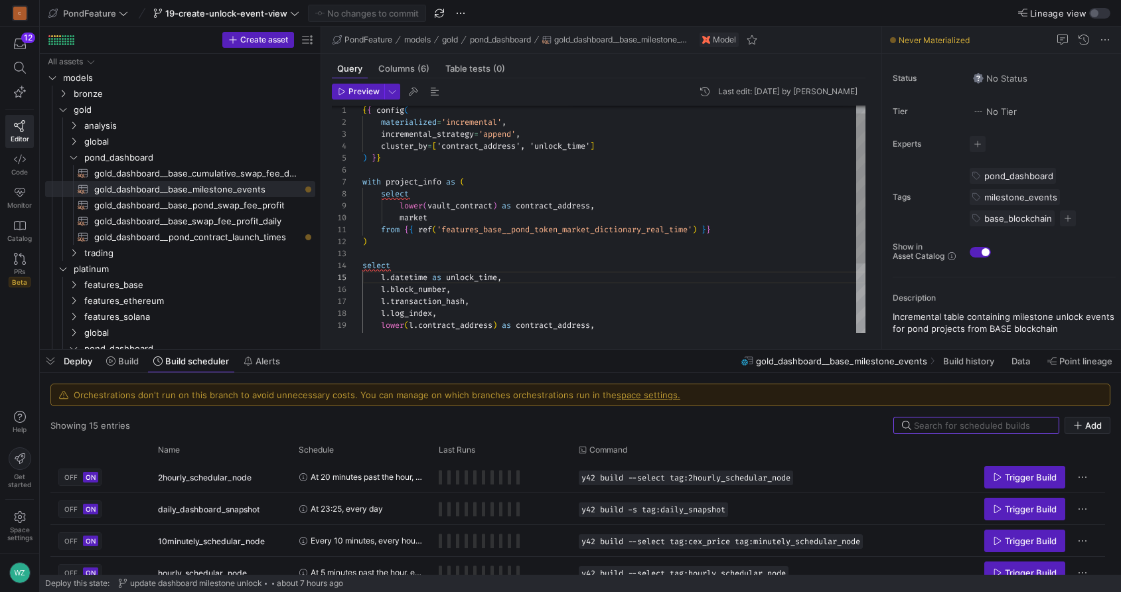
click at [623, 265] on div "lower ( vault_contract ) as contract_address , market from { { ref ( 'features_…" at bounding box center [613, 266] width 503 height 345
click at [131, 362] on span "Build" at bounding box center [128, 361] width 21 height 11
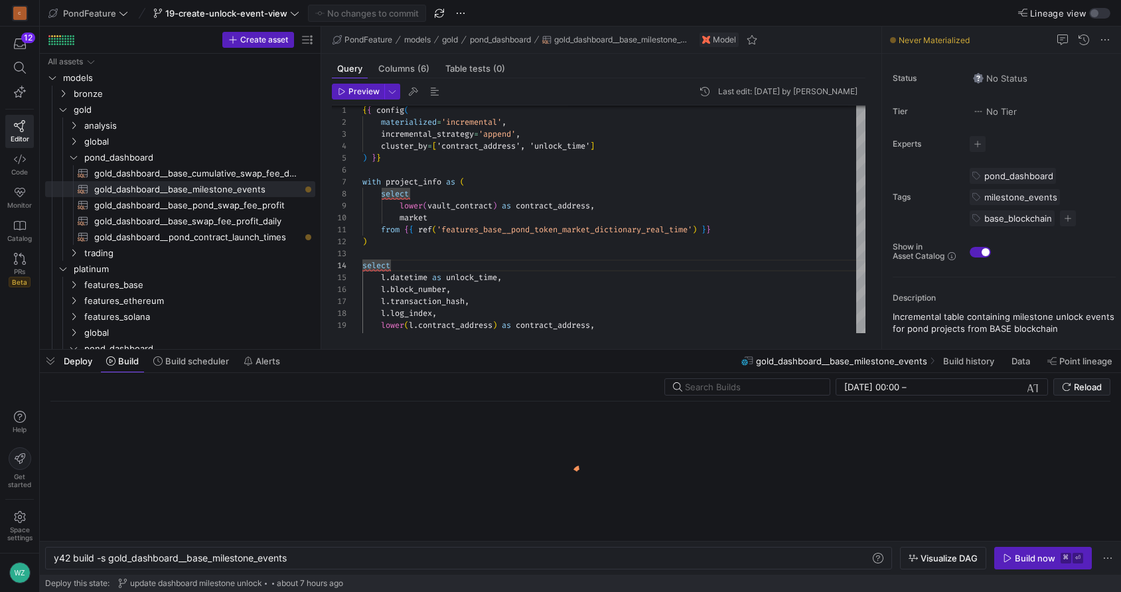
scroll to position [0, 236]
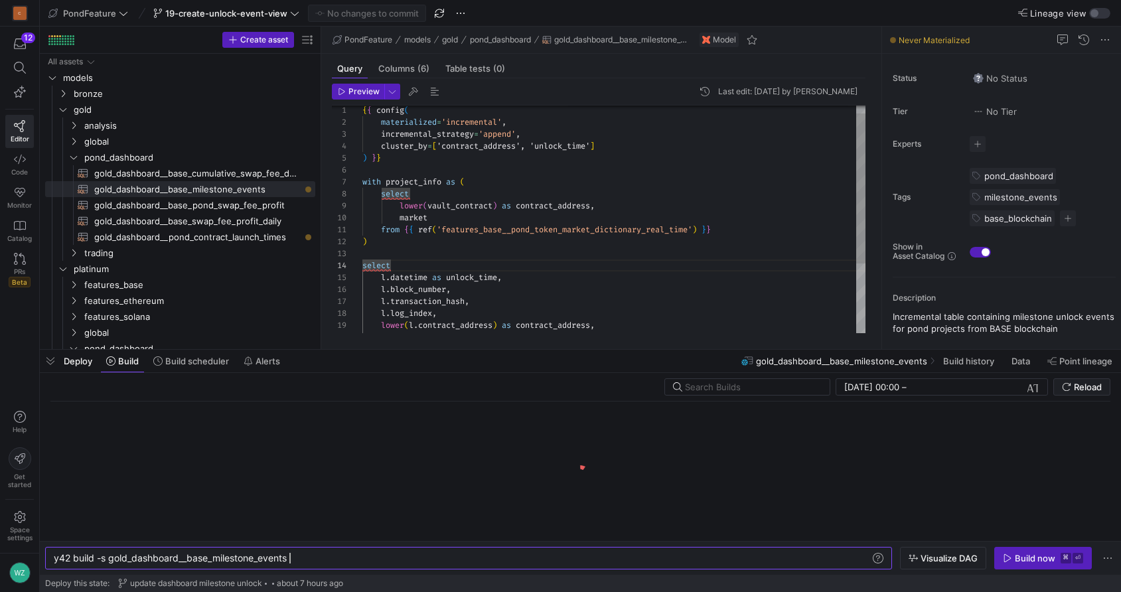
click at [534, 268] on div "lower ( vault_contract ) as contract_address , market from { { ref ( 'features_…" at bounding box center [613, 266] width 503 height 345
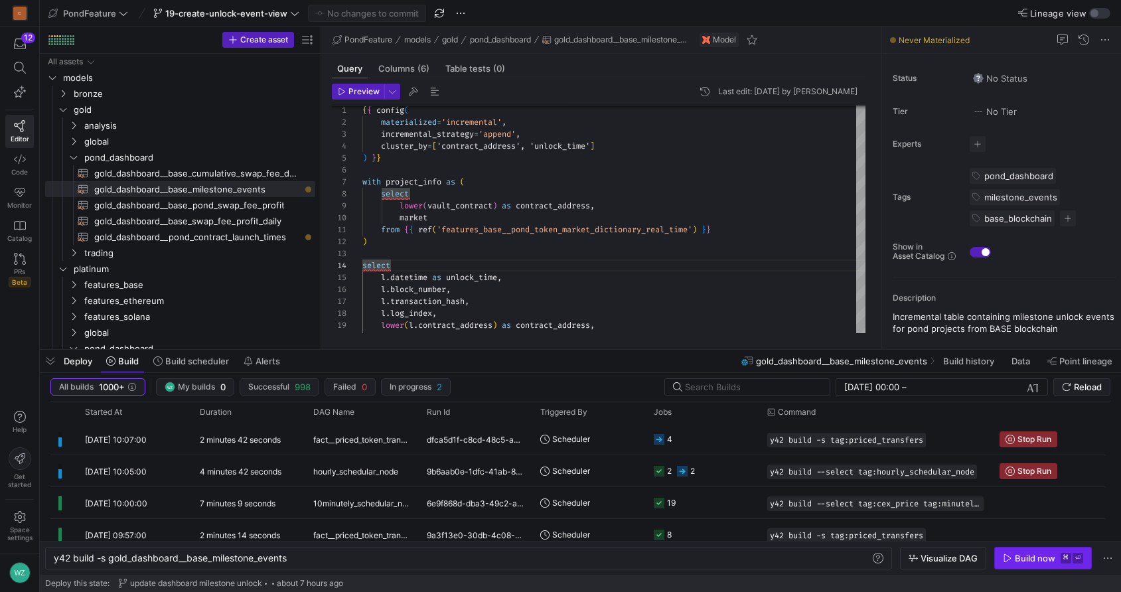
click at [1019, 559] on div "Build now" at bounding box center [1035, 558] width 40 height 11
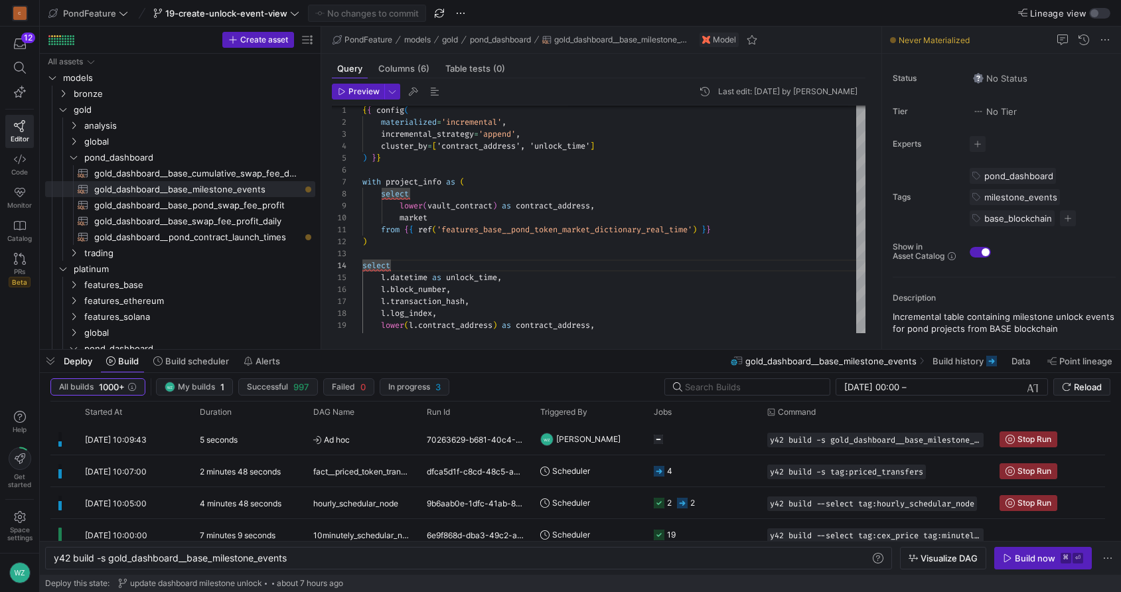
click at [1019, 13] on span "Lineage view" at bounding box center [1058, 13] width 56 height 11
click at [1019, 13] on button "Lineage view" at bounding box center [1099, 13] width 21 height 11
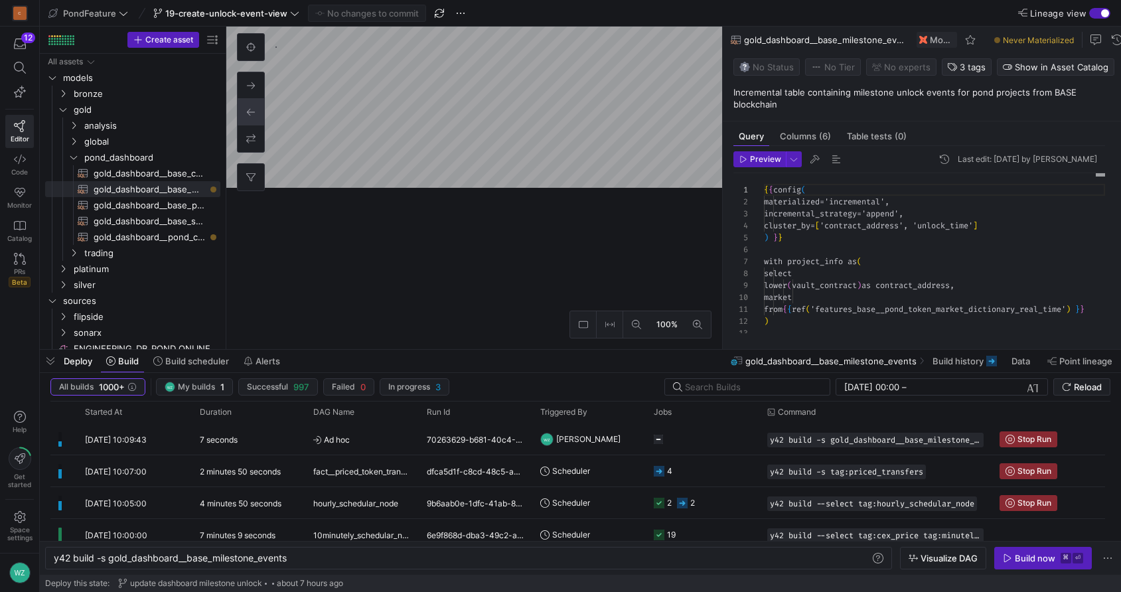
scroll to position [119, 0]
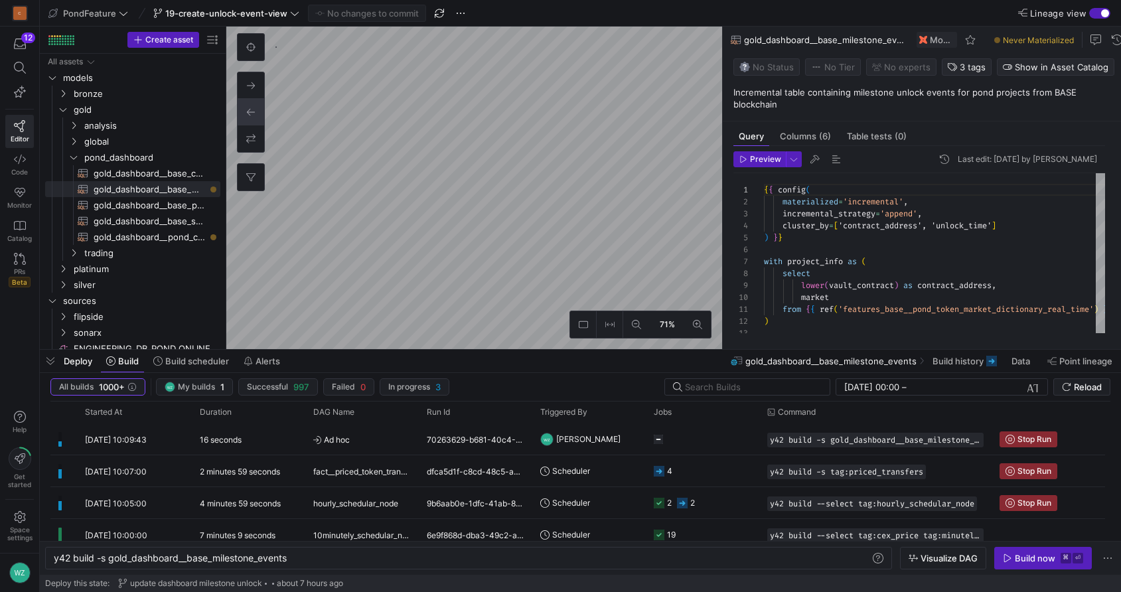
click at [1019, 15] on div "button" at bounding box center [1099, 13] width 21 height 11
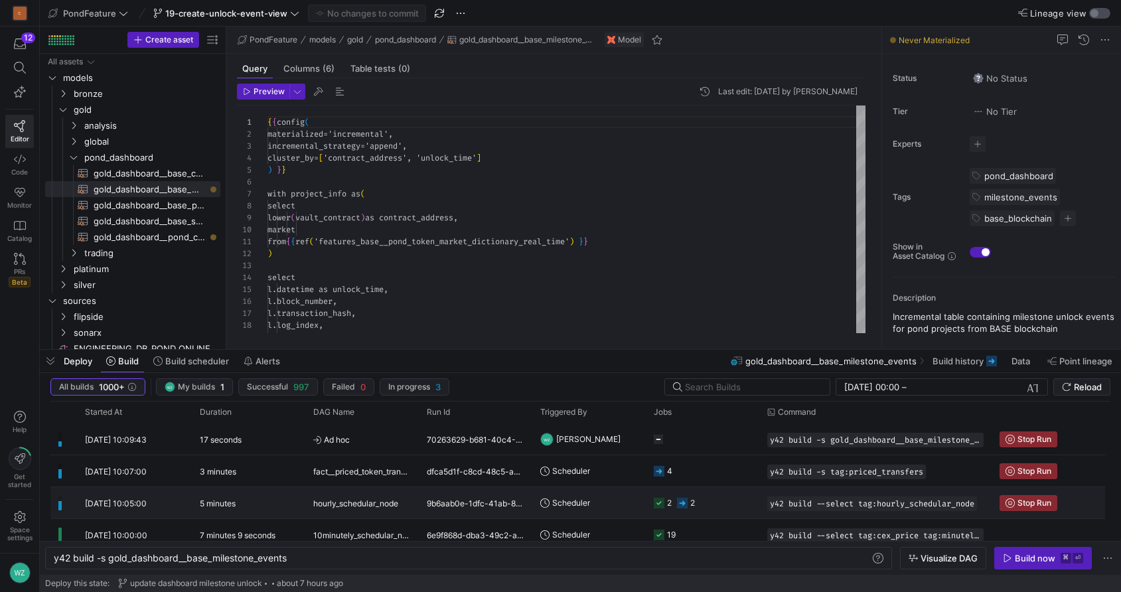
scroll to position [119, 0]
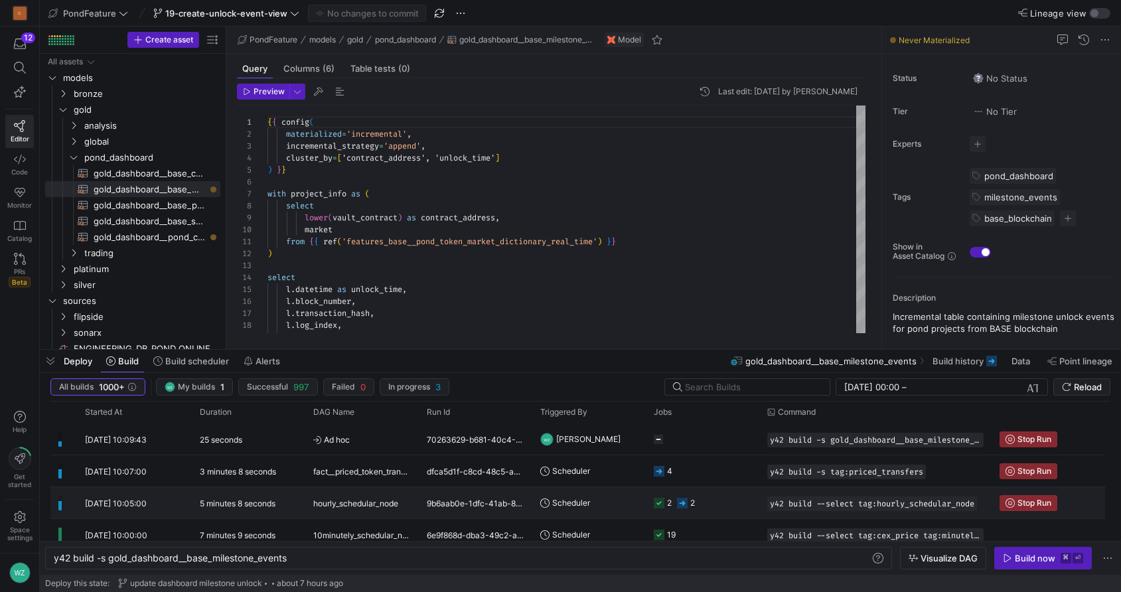
click at [714, 492] on y42-job-status-cell-renderer "2 2" at bounding box center [703, 503] width 98 height 30
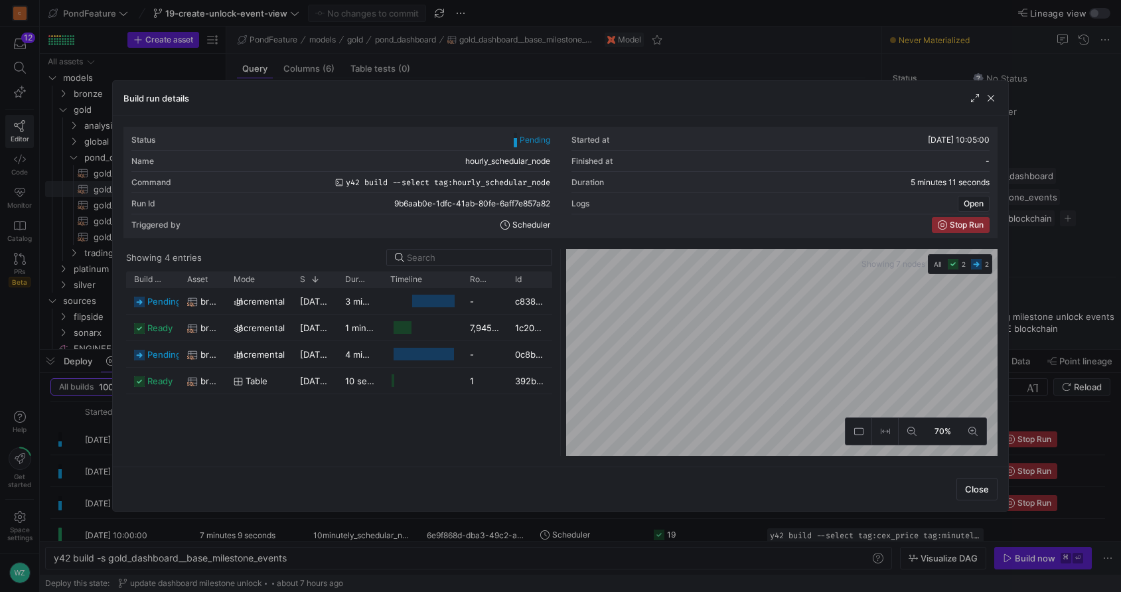
click at [997, 94] on div "Build run details" at bounding box center [560, 98] width 895 height 35
click at [993, 99] on span "button" at bounding box center [990, 98] width 13 height 13
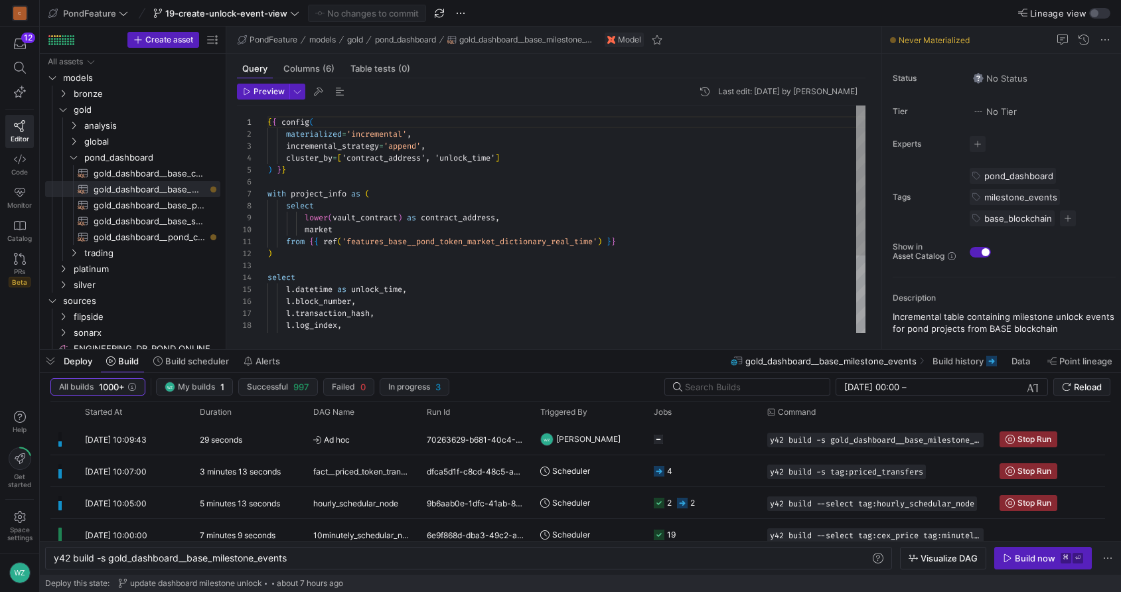
type textarea "from {{ ref('features_base__pond_token_market_dictionary_real_time') }} ) selec…"
click at [600, 283] on div "{ { config ( materialized = 'incremental' , incremental_strategy = 'append' , c…" at bounding box center [566, 278] width 598 height 345
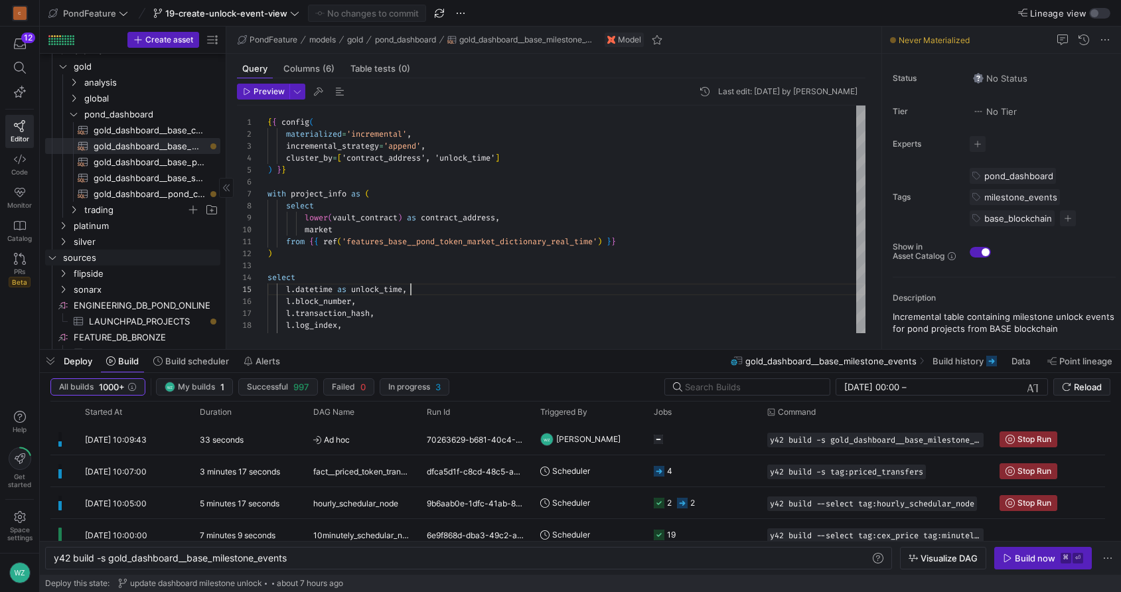
scroll to position [72, 0]
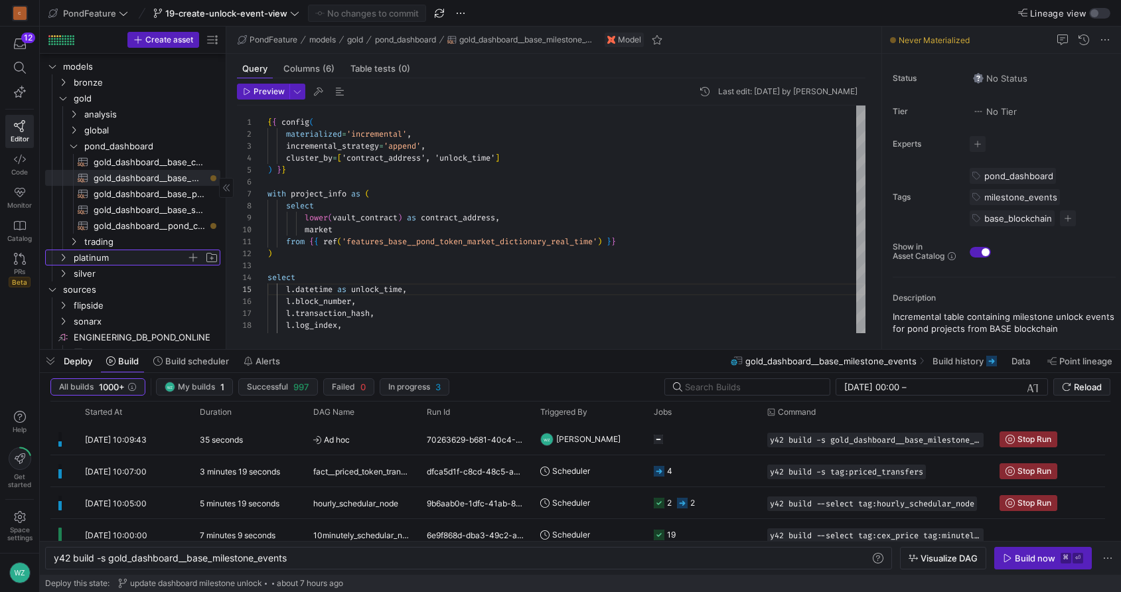
click at [100, 258] on span "platinum" at bounding box center [130, 257] width 113 height 15
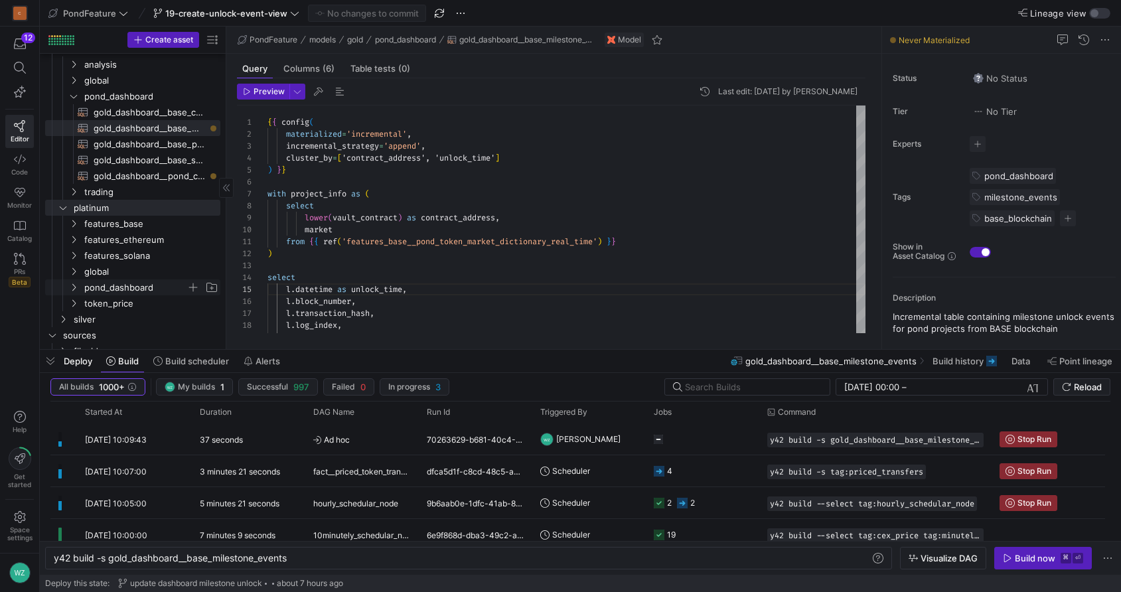
click at [143, 283] on span "pond_dashboard" at bounding box center [135, 287] width 102 height 15
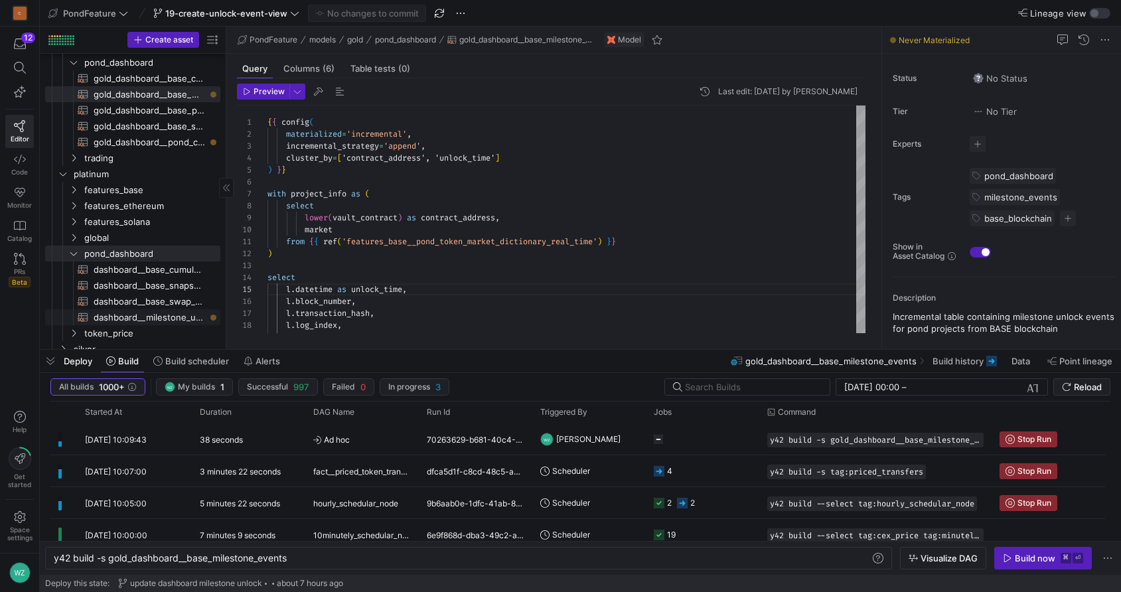
click at [139, 317] on span "dashboard__milestone_unlock_gaps​​​​​​​​​​" at bounding box center [149, 317] width 111 height 15
type textarea "y42 build -s dashboard__milestone_unlock_gaps"
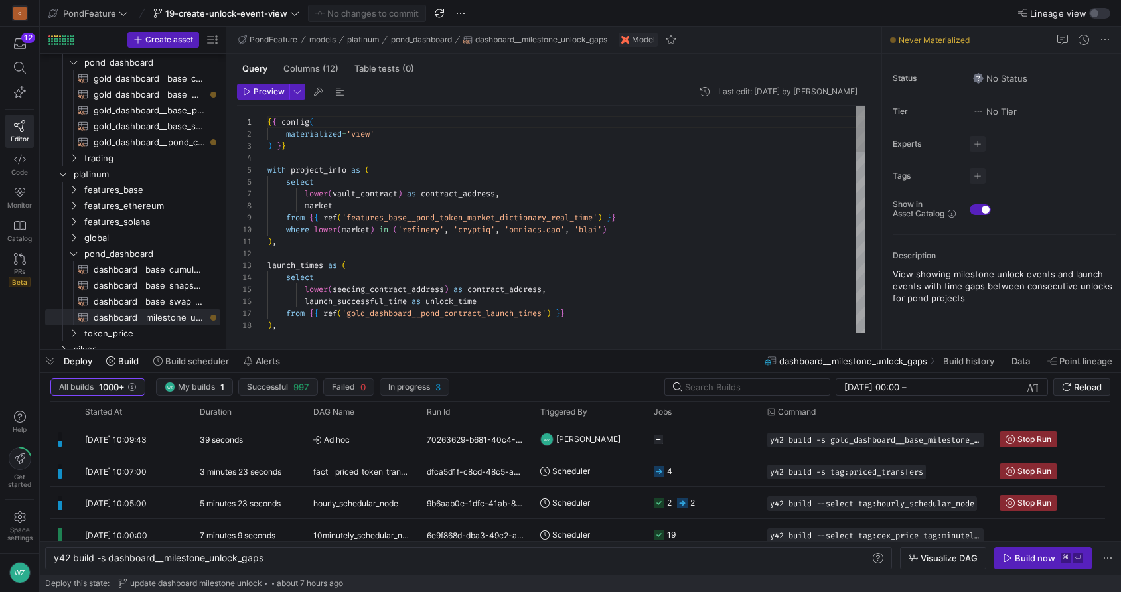
type textarea "), launch_times as ( select lower(seeding_contract_address) as contract_address…"
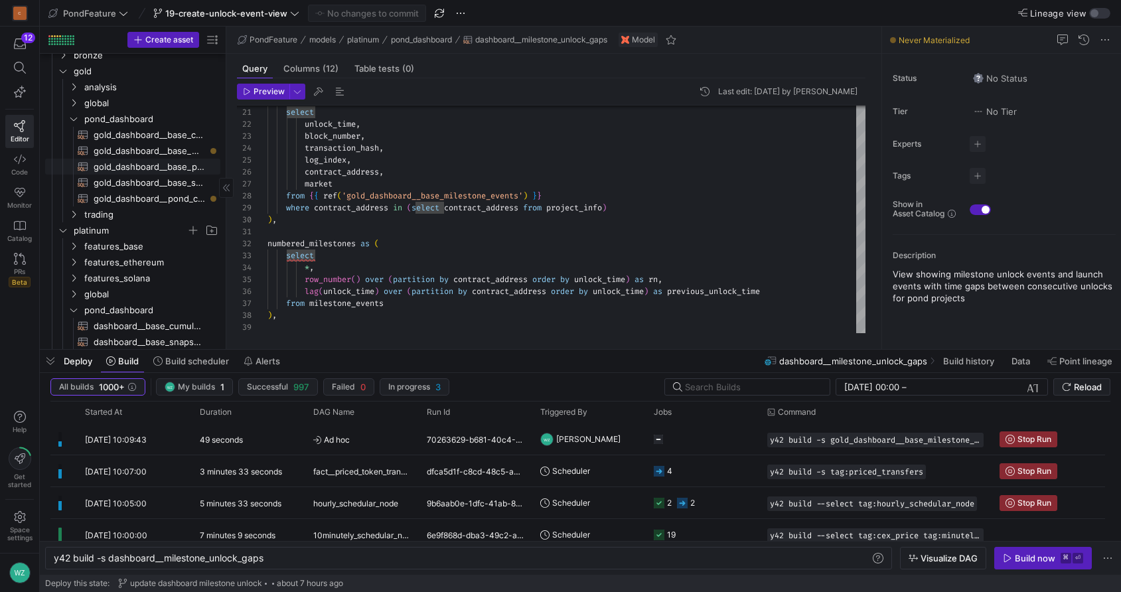
scroll to position [35, 0]
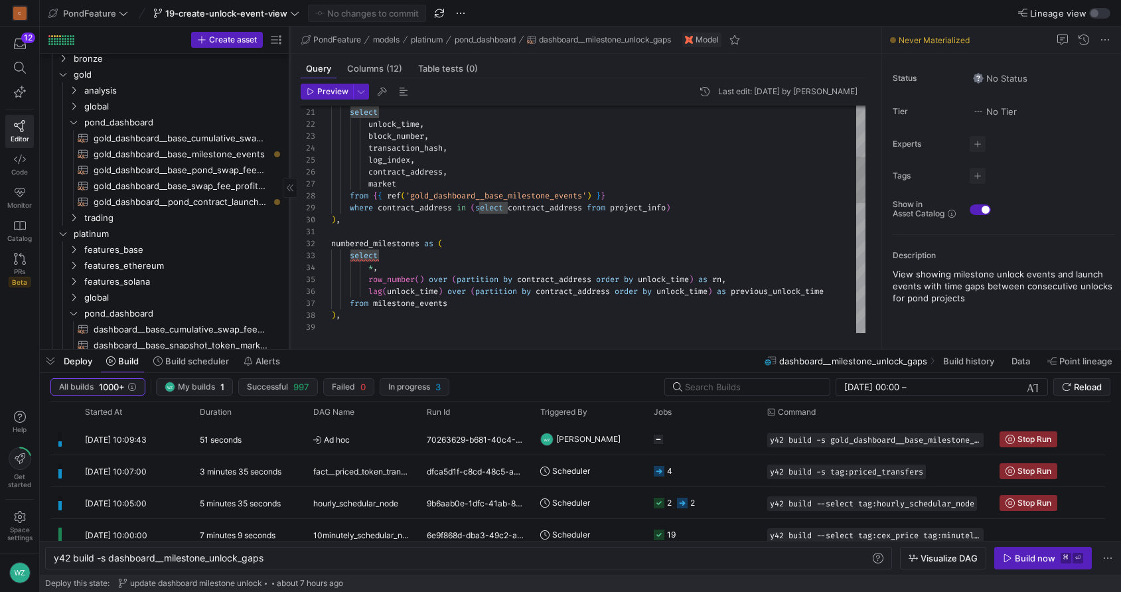
drag, startPoint x: 226, startPoint y: 131, endPoint x: 289, endPoint y: 130, distance: 63.7
click at [289, 130] on div at bounding box center [289, 188] width 1 height 323
click at [185, 204] on span "gold_dashboard__pond_contract_launch_times​​​​​​​​​​" at bounding box center [181, 201] width 175 height 15
type textarea "y42 build -s gold_dashboard__pond_contract_launch_times"
type textarea "{{ config( materialized='table' ) }} select seeding_contract_address, launch_su…"
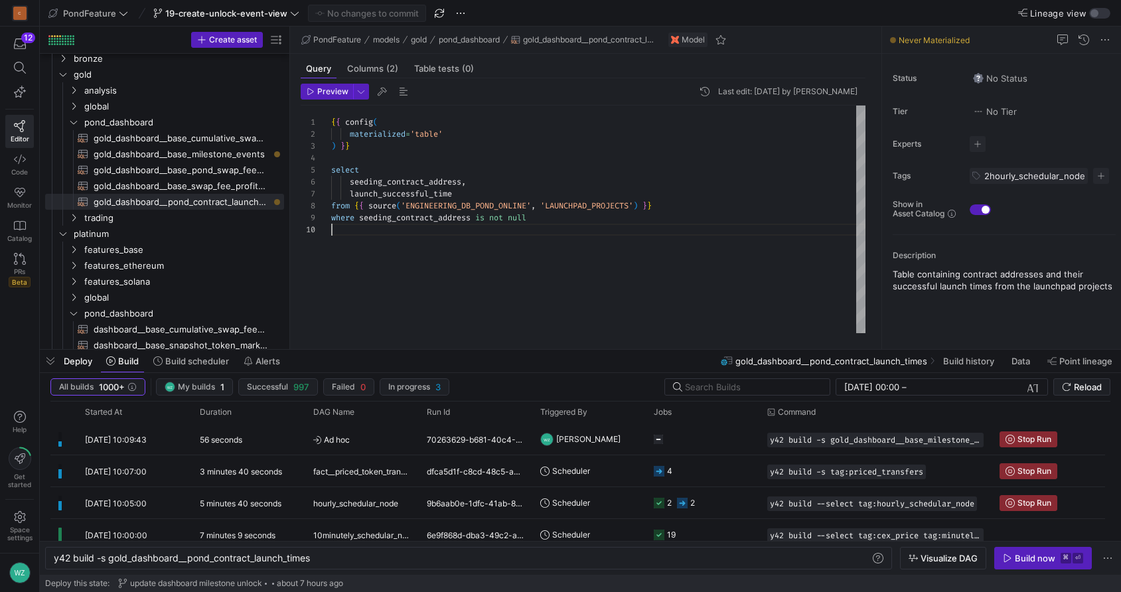
click at [504, 242] on div "{ { config ( materialized = 'table' ) } } select seeding_contract_address , lau…" at bounding box center [598, 220] width 534 height 228
click at [1019, 555] on div "Build now" at bounding box center [1035, 558] width 40 height 11
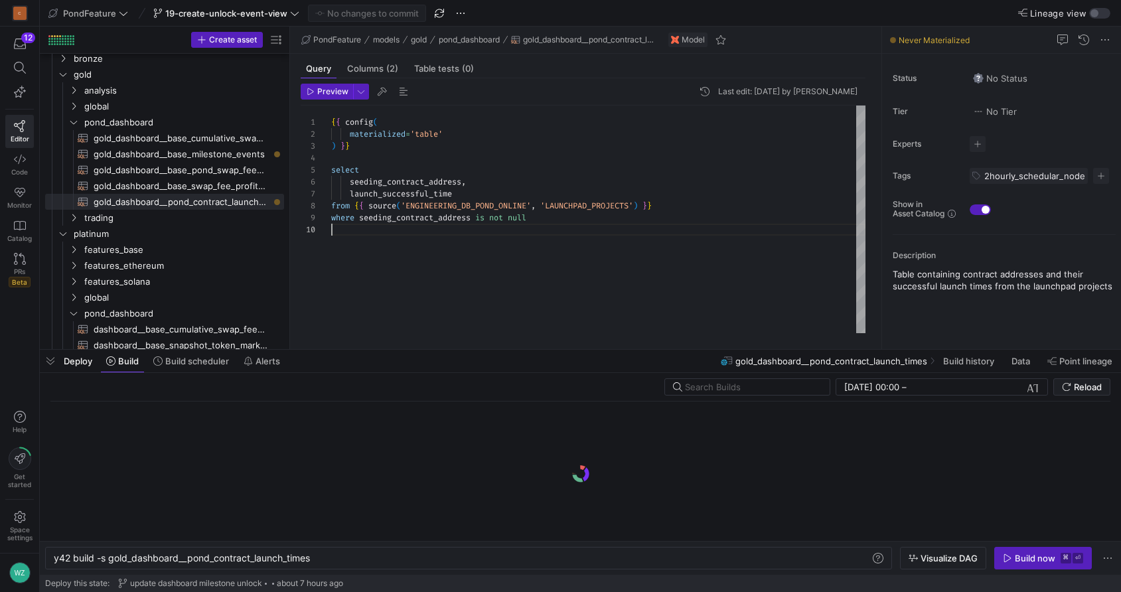
click at [550, 295] on div "{ { config ( materialized = 'table' ) } } select seeding_contract_address , lau…" at bounding box center [598, 220] width 534 height 228
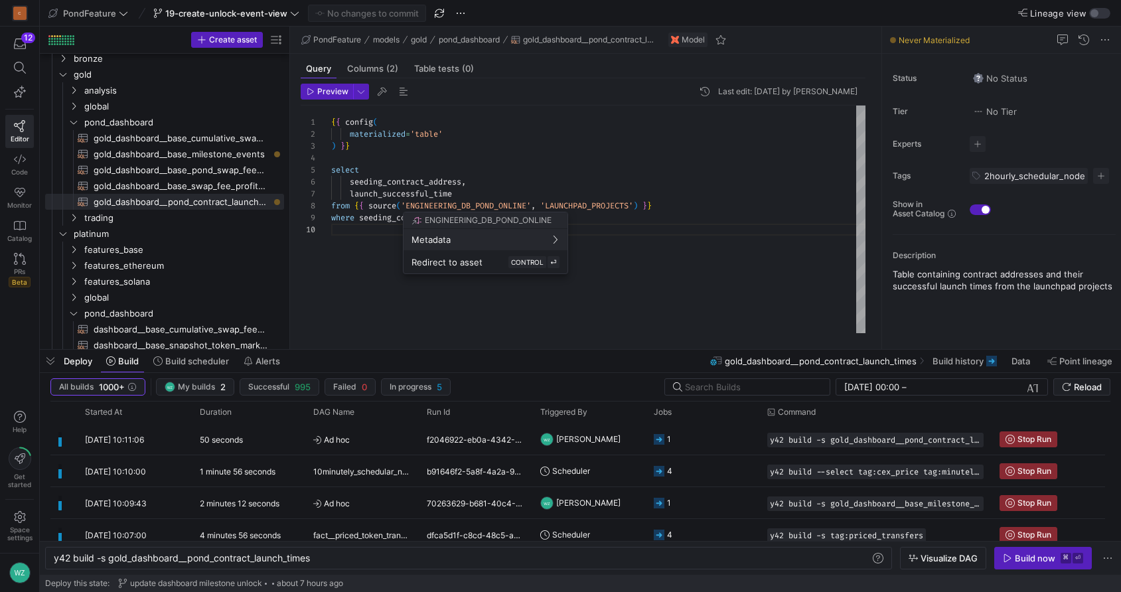
click at [351, 254] on div at bounding box center [560, 296] width 1121 height 592
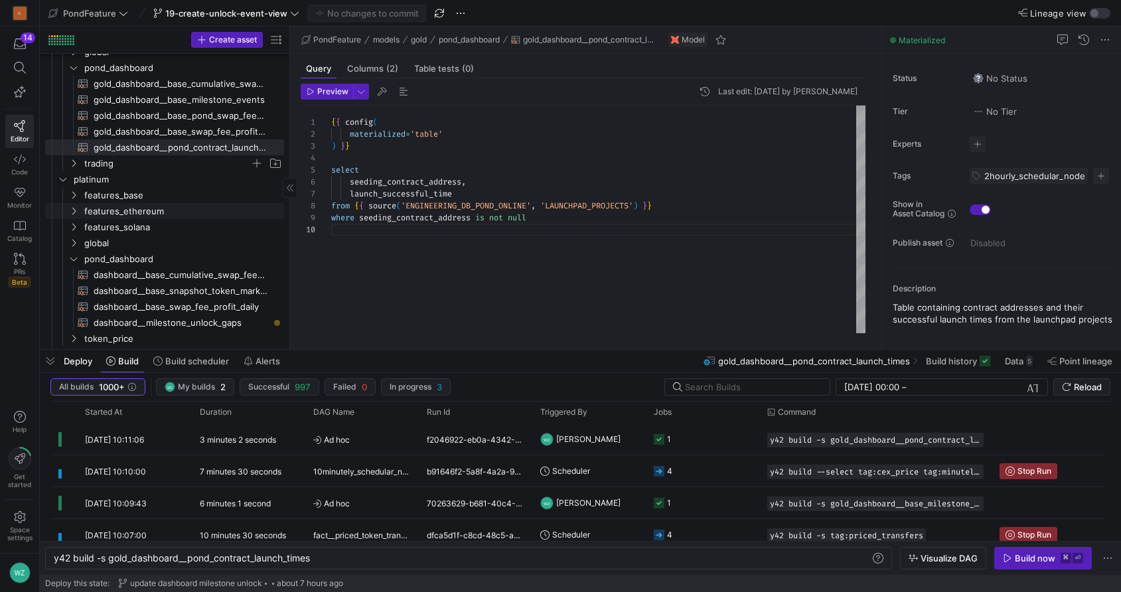
scroll to position [125, 0]
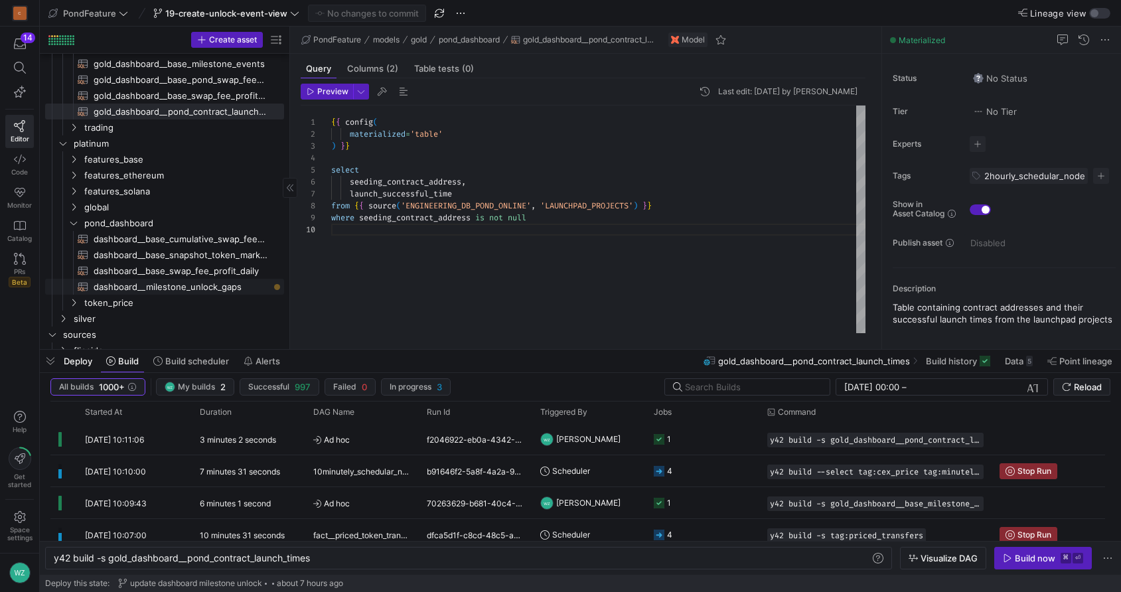
click at [194, 285] on span "dashboard__milestone_unlock_gaps​​​​​​​​​​" at bounding box center [181, 286] width 175 height 15
type textarea "y42 build -s dashboard__milestone_unlock_gaps"
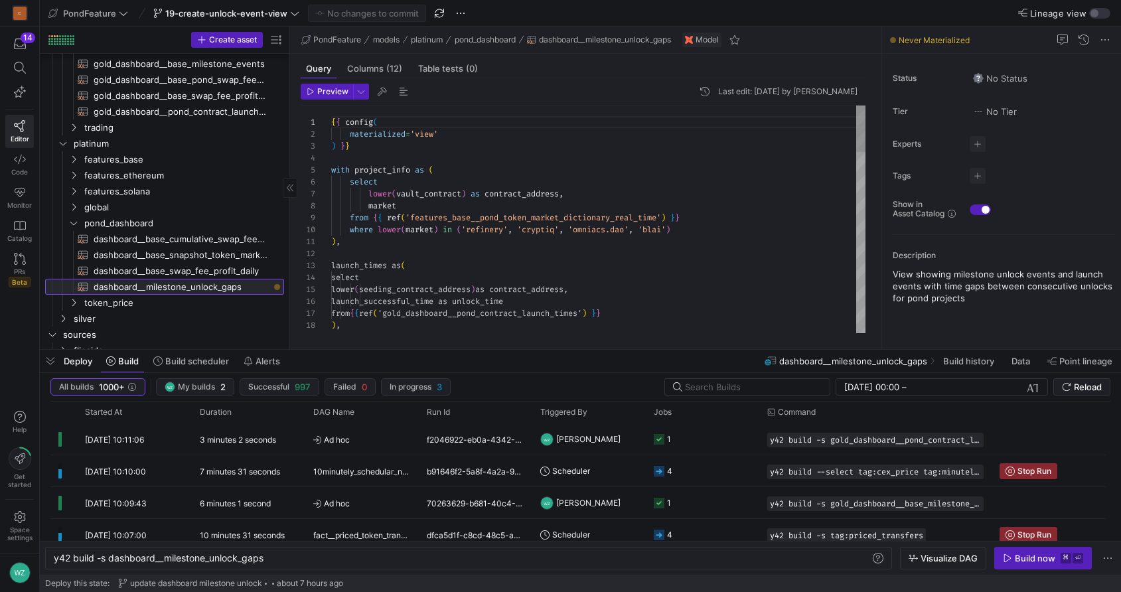
scroll to position [119, 0]
type textarea "), launch_times as ( select lower(seeding_contract_address) as contract_address…"
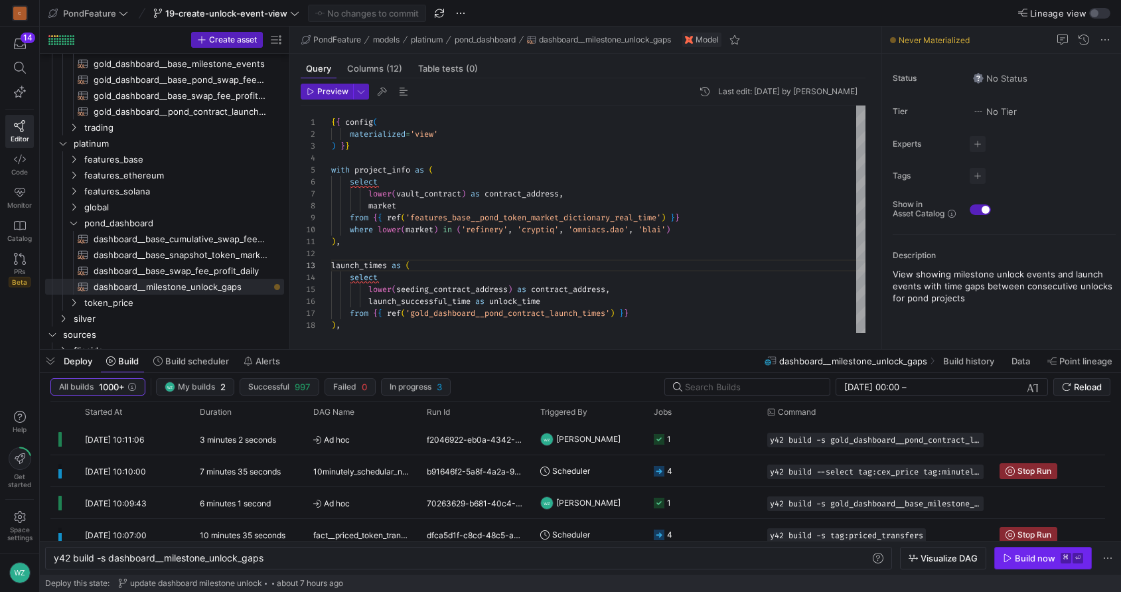
click at [1019, 556] on div "Build now" at bounding box center [1035, 558] width 40 height 11
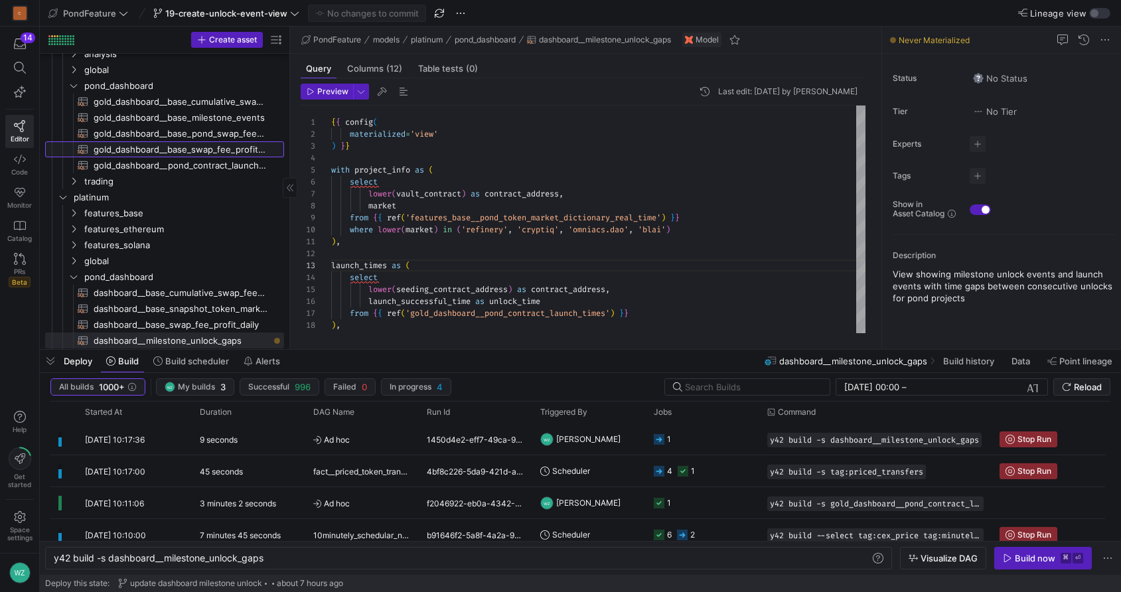
click at [180, 151] on span "gold_dashboard__base_swap_fee_profit_daily​​​​​​​​​​" at bounding box center [181, 149] width 175 height 15
type textarea "y42 build -s gold_dashboard__base_swap_fee_profit_daily"
type textarea "{{ config( materialized='table' ) }} WITH RECURSIVE day_series AS ( -- Anchor: …"
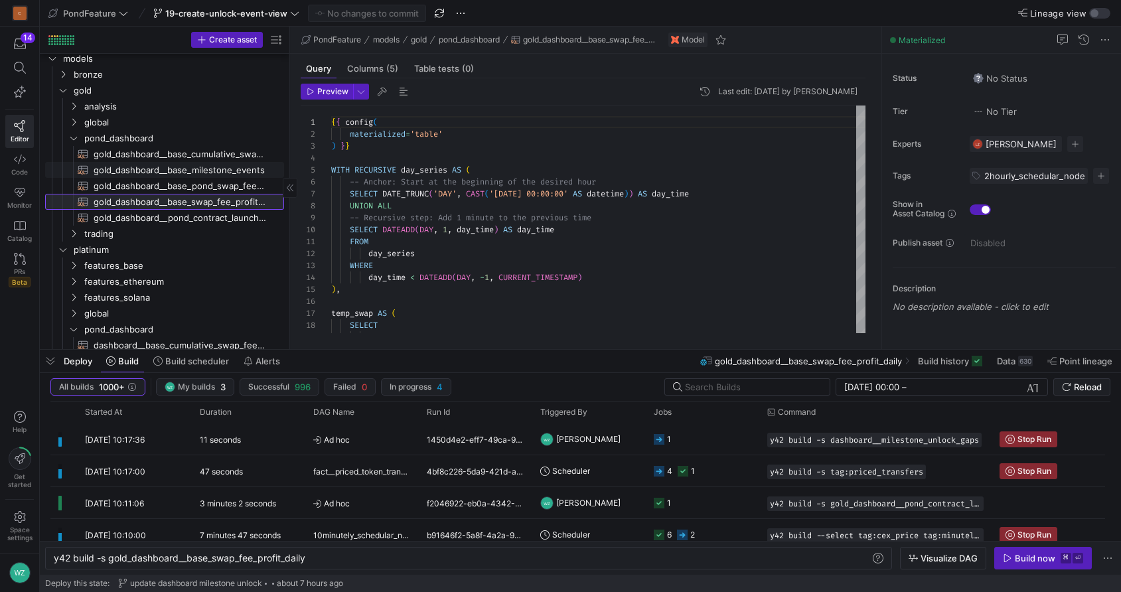
scroll to position [18, 0]
click at [185, 219] on span "gold_dashboard__pond_contract_launch_times​​​​​​​​​​" at bounding box center [181, 219] width 175 height 15
type textarea "y42 build -s gold_dashboard__pond_contract_launch_times"
type textarea "{{ config( materialized='table' ) }} select seeding_contract_address, launch_su…"
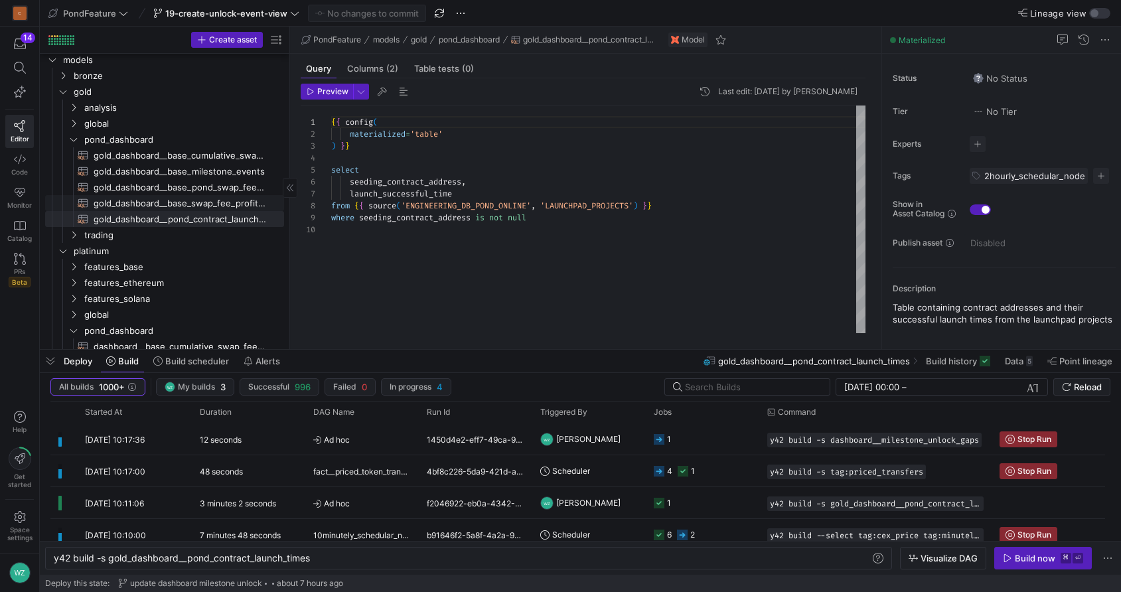
click at [192, 204] on span "gold_dashboard__base_swap_fee_profit_daily​​​​​​​​​​" at bounding box center [181, 203] width 175 height 15
type textarea "y42 build -s gold_dashboard__base_swap_fee_profit_daily"
type textarea "{{ config( materialized='table' ) }} WITH RECURSIVE day_series AS ( -- Anchor: …"
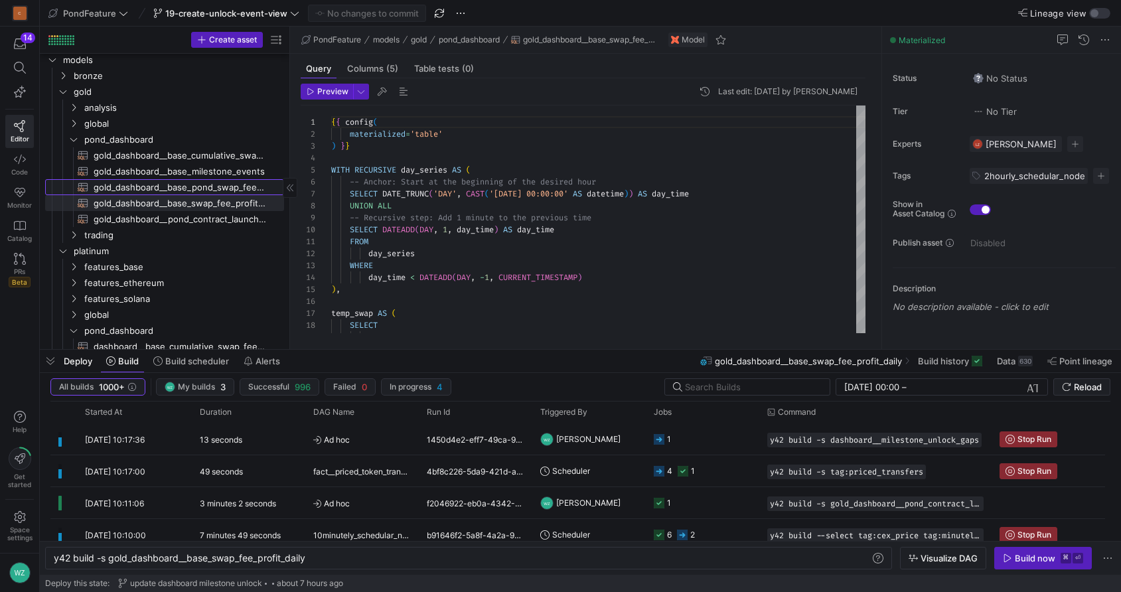
click at [196, 183] on span "gold_dashboard__base_pond_swap_fee_profit​​​​​​​​​​" at bounding box center [181, 187] width 175 height 15
type textarea "y42 build -s gold_dashboard__base_pond_swap_fee_profit"
type textarea "{{ config( materialized='table' ) }} with temp_swap as ( select token_in_addr, …"
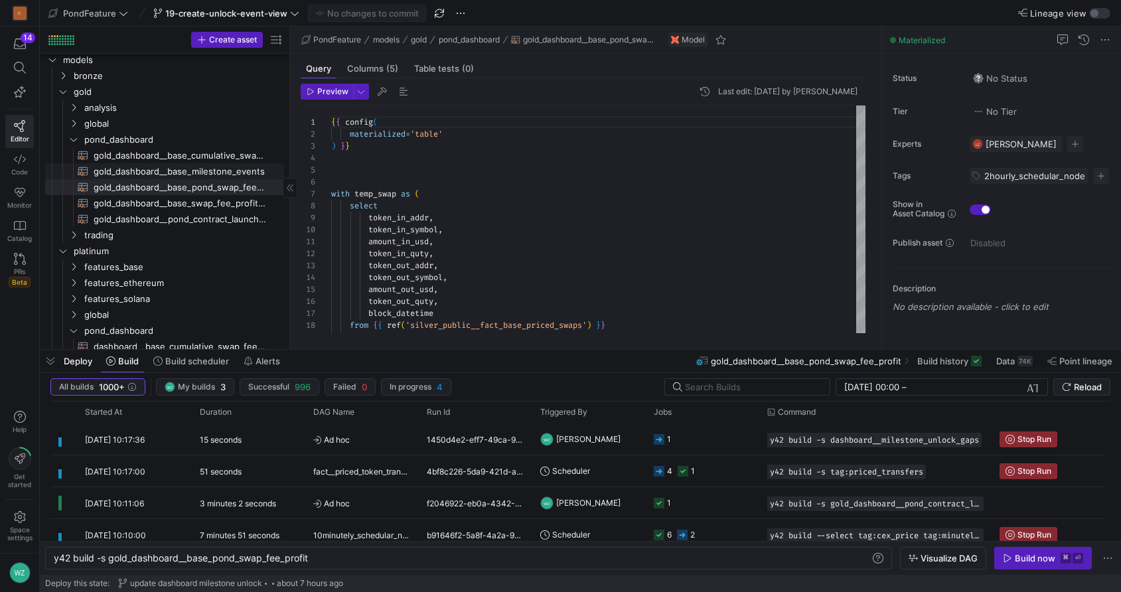
click at [208, 170] on span "gold_dashboard__base_milestone_events​​​​​​​​​​" at bounding box center [181, 171] width 175 height 15
type textarea "y42 build -s gold_dashboard__base_milestone_events"
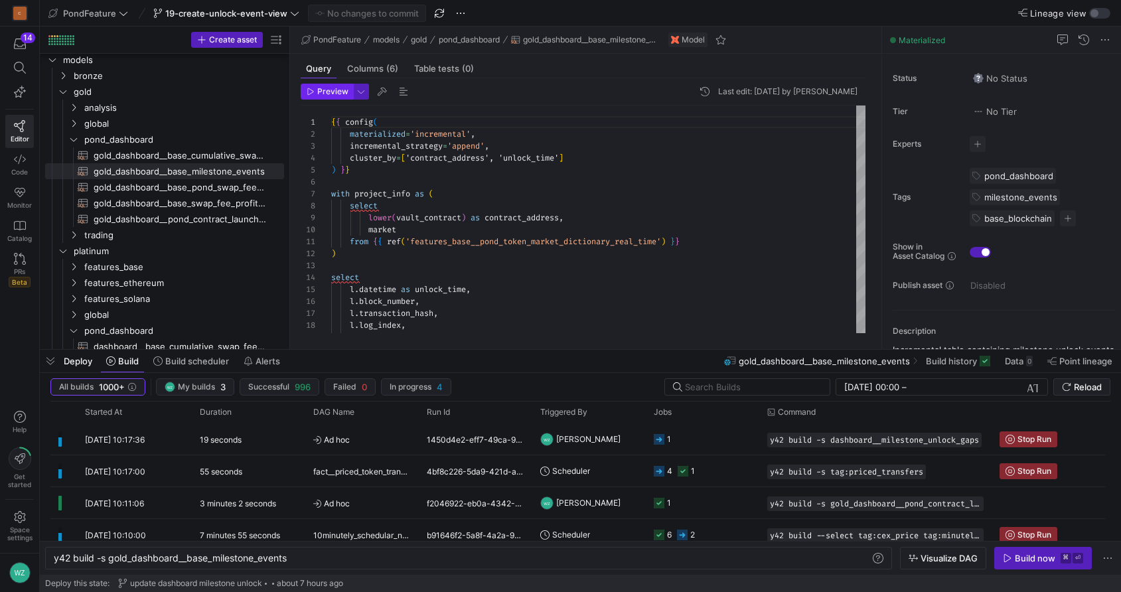
click at [336, 96] on span "Preview" at bounding box center [332, 91] width 31 height 9
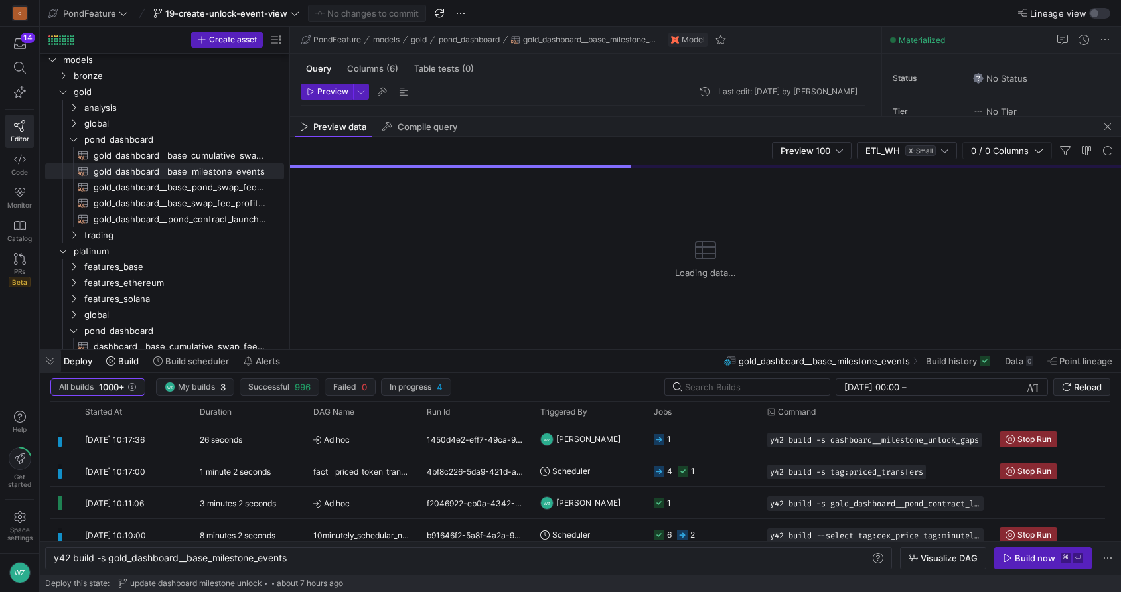
click at [48, 360] on span "button" at bounding box center [50, 361] width 21 height 23
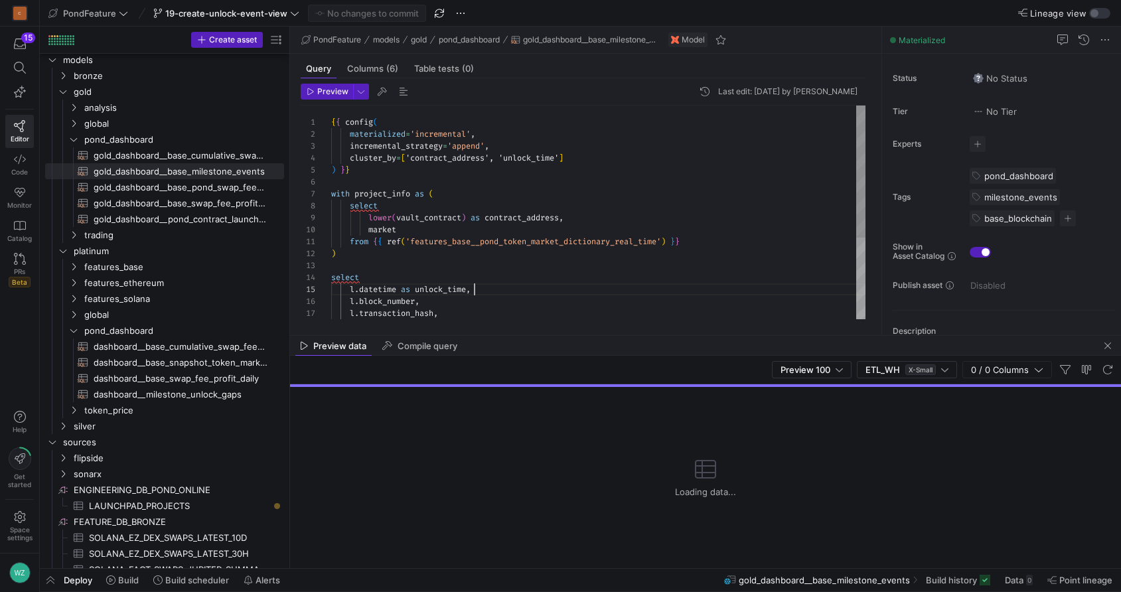
click at [484, 283] on div ") } } cluster_by = [ 'contract_address', 'unlock_time' ] incremental_strategy =…" at bounding box center [598, 278] width 534 height 345
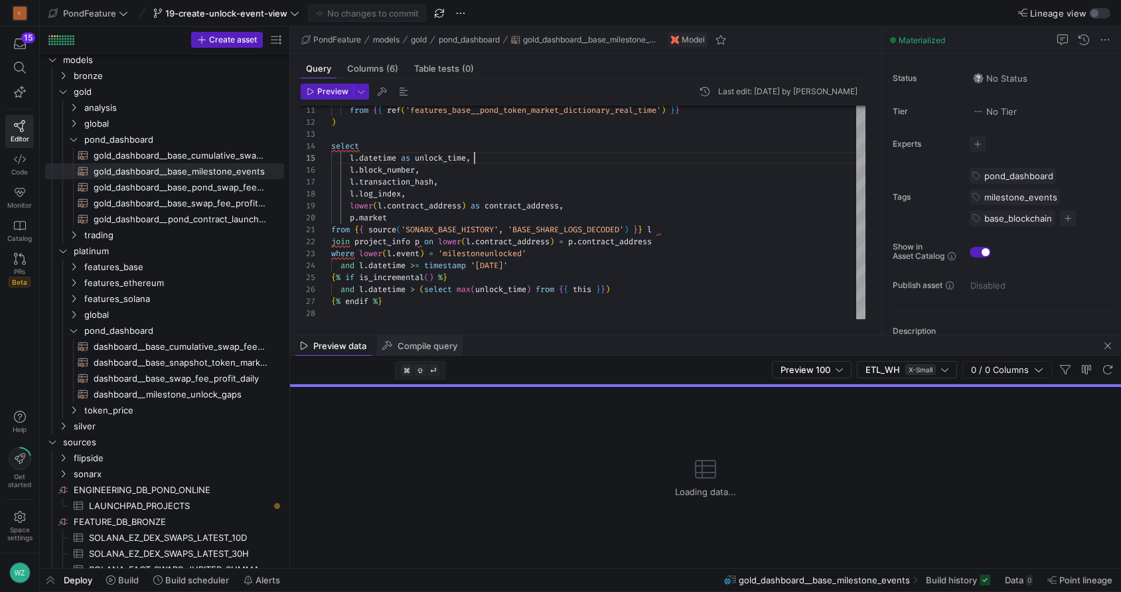
click at [435, 343] on span "Compile query" at bounding box center [427, 346] width 60 height 9
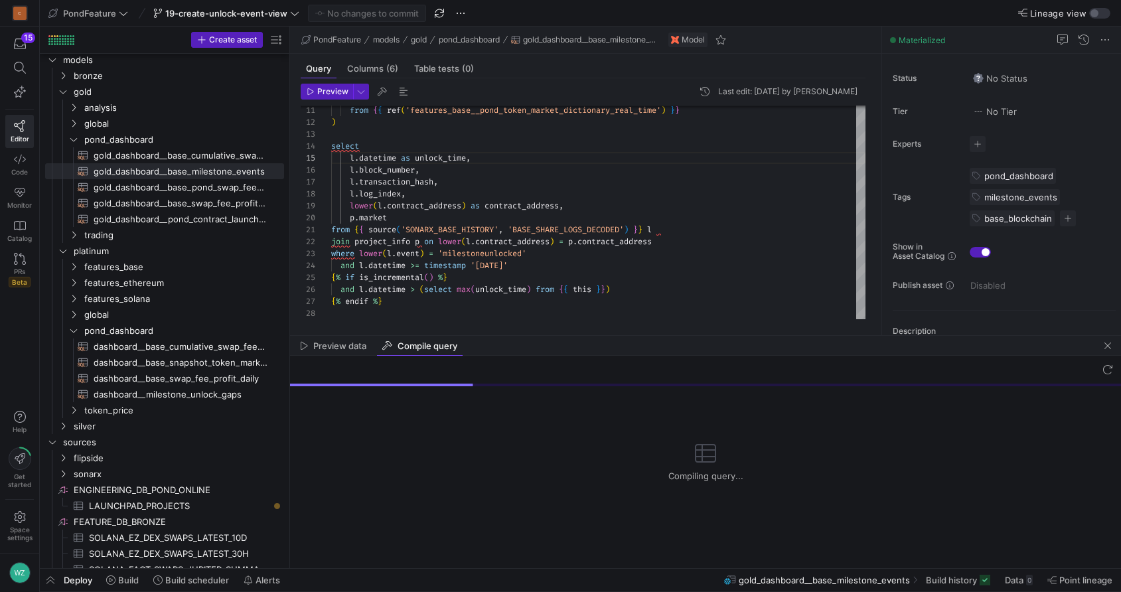
click at [332, 334] on mat-tab-group "Query Columns (6) Table tests (0) Preview Last edit: [DATE] by [PERSON_NAME] 11…" at bounding box center [583, 194] width 586 height 281
click at [331, 342] on span "Preview data" at bounding box center [339, 346] width 53 height 9
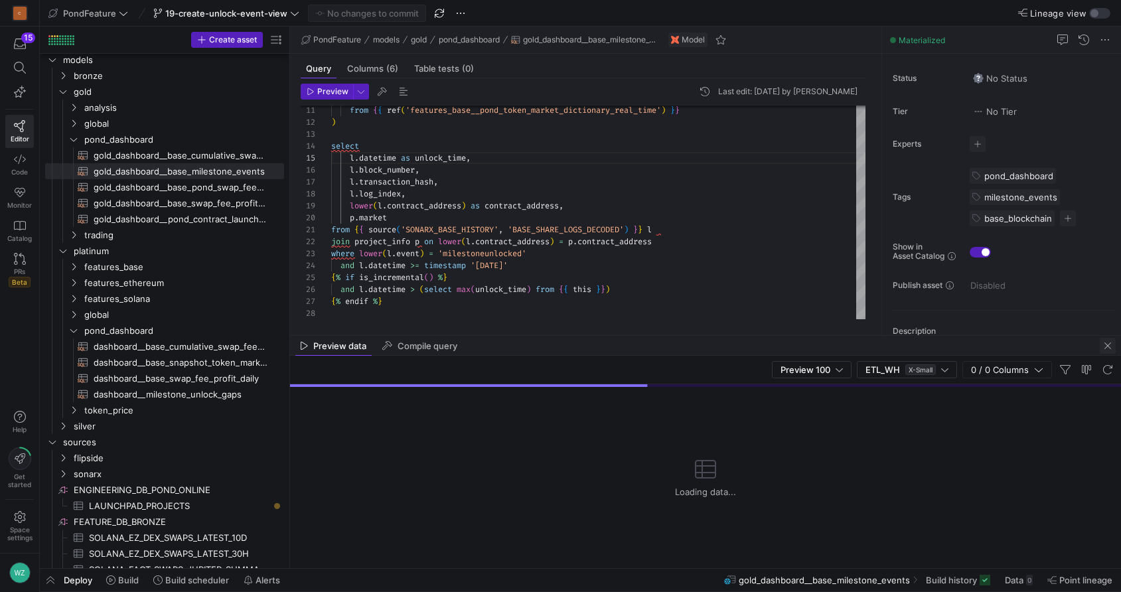
click at [1019, 340] on span "button" at bounding box center [1108, 346] width 16 height 16
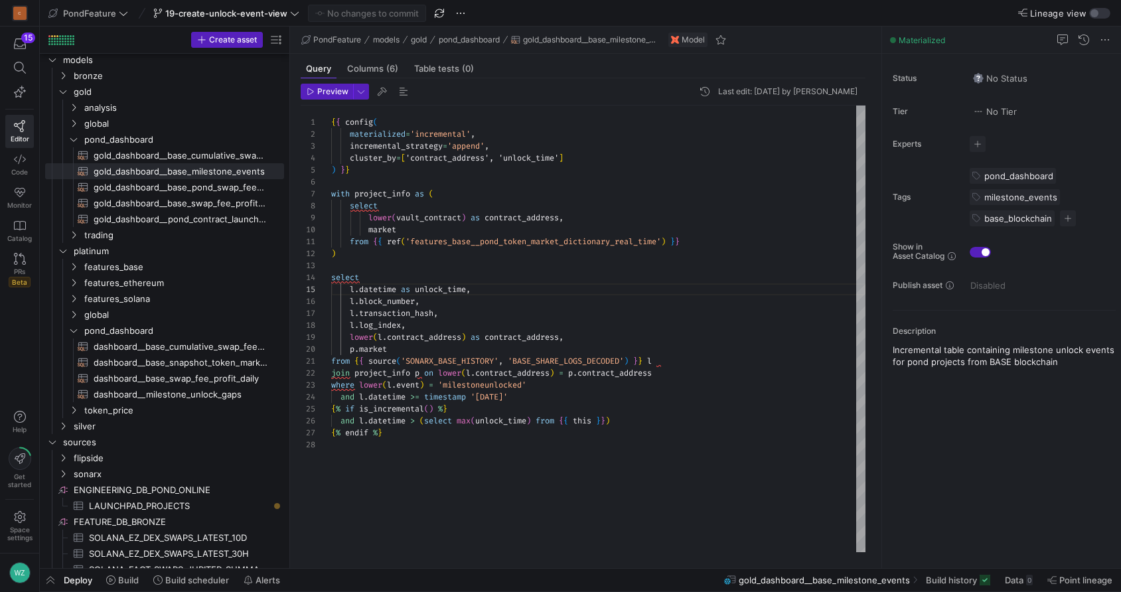
scroll to position [84, 0]
click at [587, 469] on div "from { { ref ( 'features_base__pond_token_market_dictionary_real_ time' ) } } )…" at bounding box center [598, 329] width 534 height 447
click at [494, 543] on div "from { { ref ( 'features_base__pond_token_market_dictionary_real_ time' ) } } )…" at bounding box center [598, 329] width 534 height 447
click at [123, 559] on span "Build" at bounding box center [128, 580] width 21 height 11
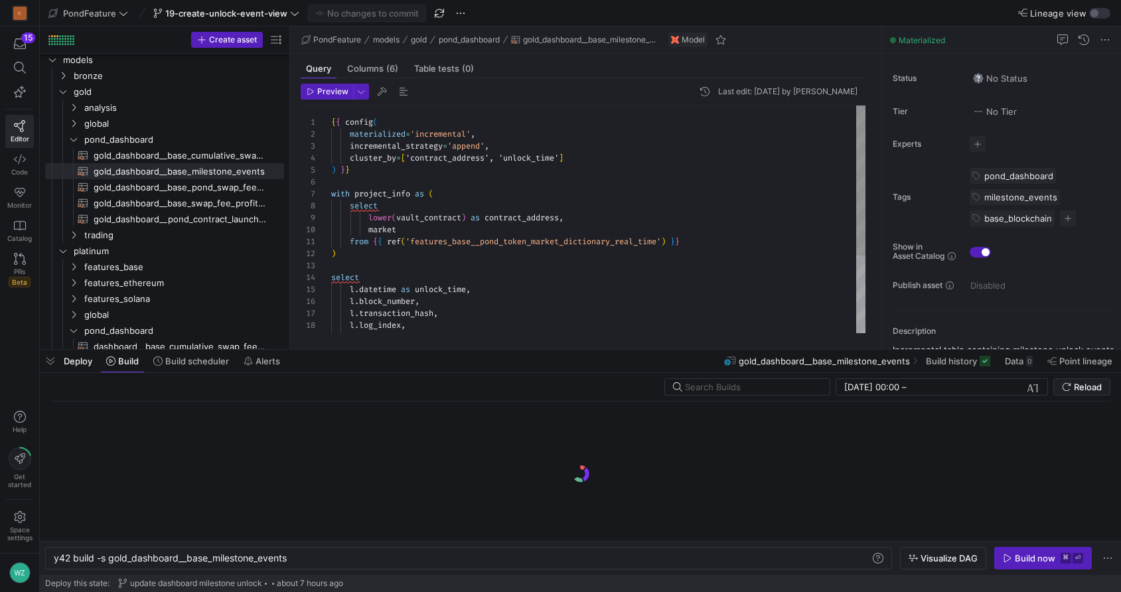
scroll to position [0, 236]
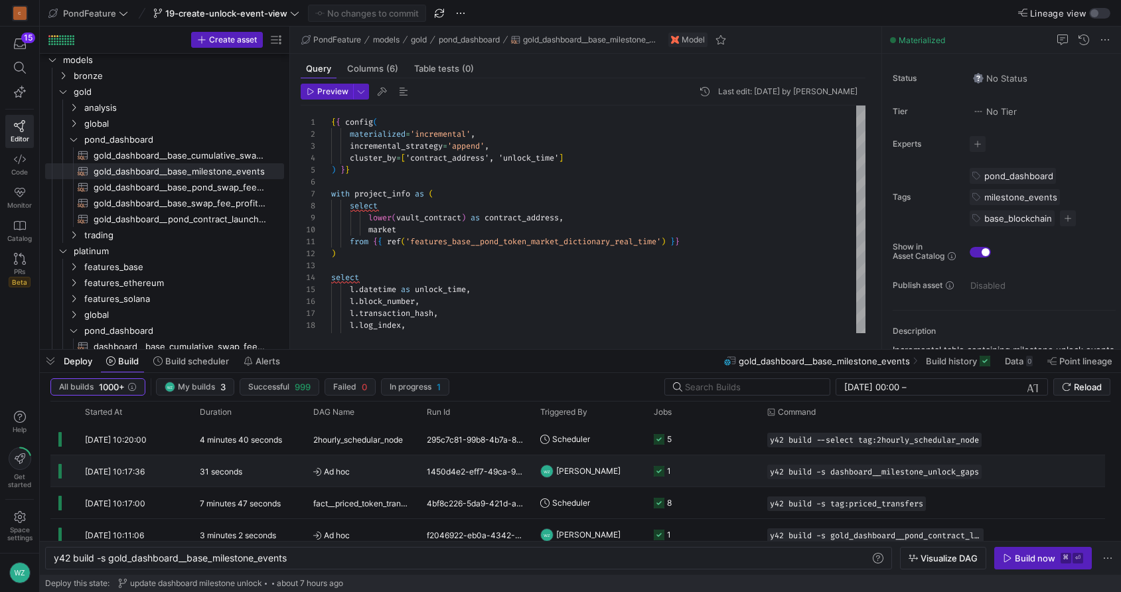
click at [667, 469] on div "1" at bounding box center [669, 470] width 4 height 31
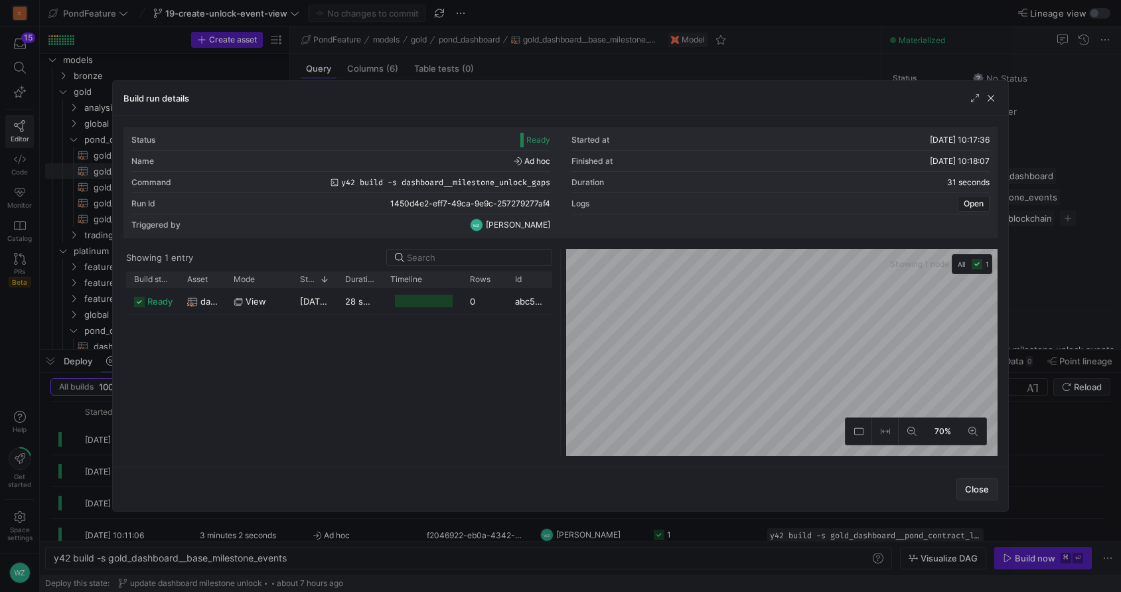
click at [981, 494] on span "button" at bounding box center [977, 488] width 40 height 21
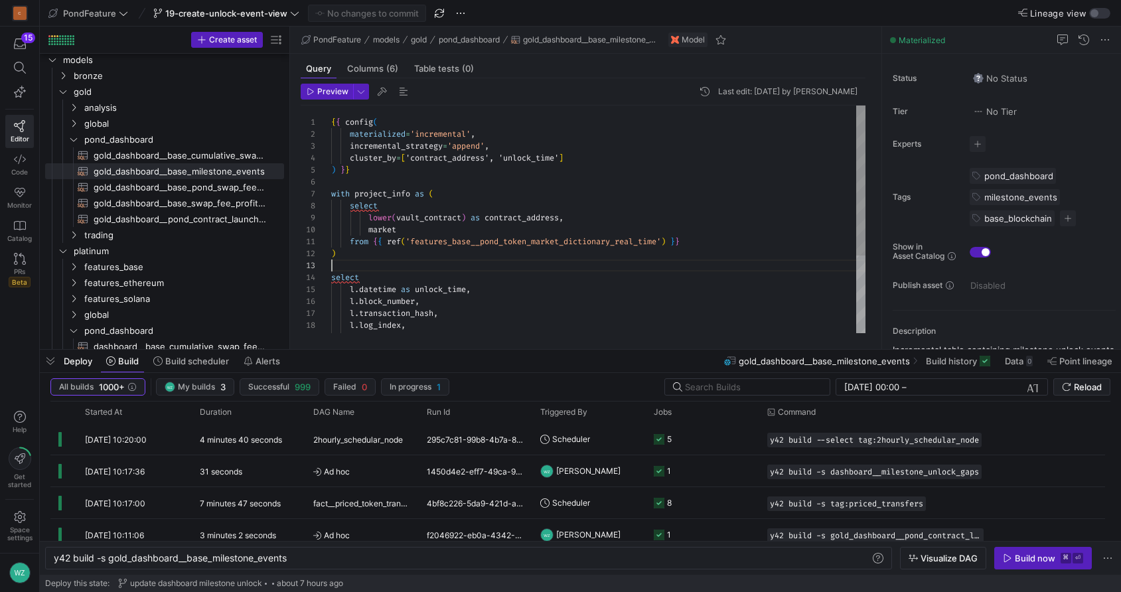
click at [571, 260] on div "from { { ref ( 'features_base__pond_token_market_dictionary_real_ time' ) } } )…" at bounding box center [598, 278] width 534 height 345
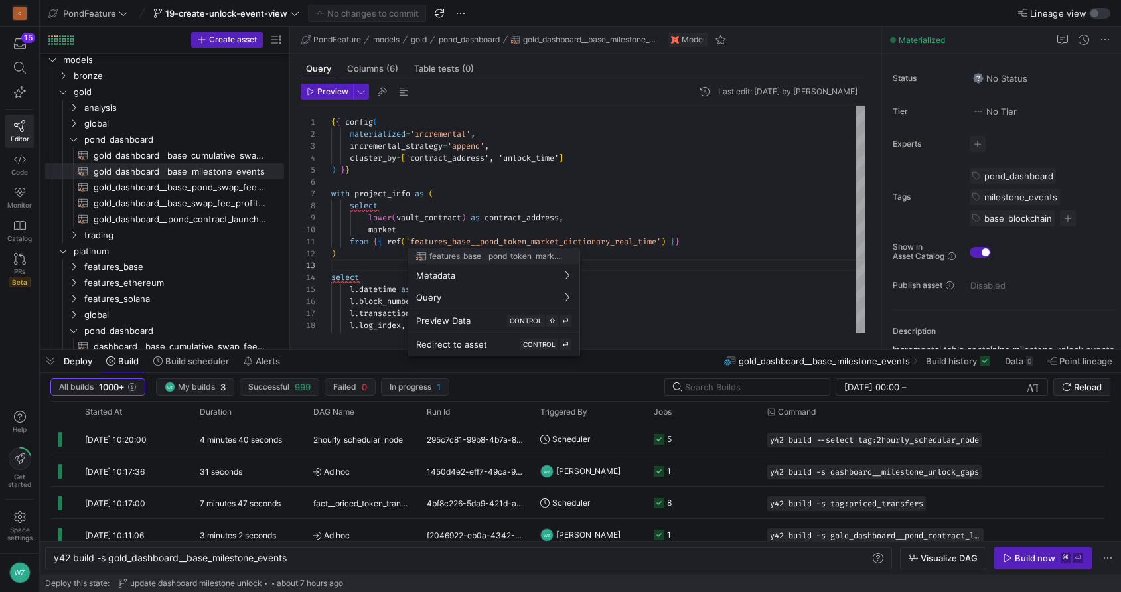
click at [390, 223] on div at bounding box center [560, 296] width 1121 height 592
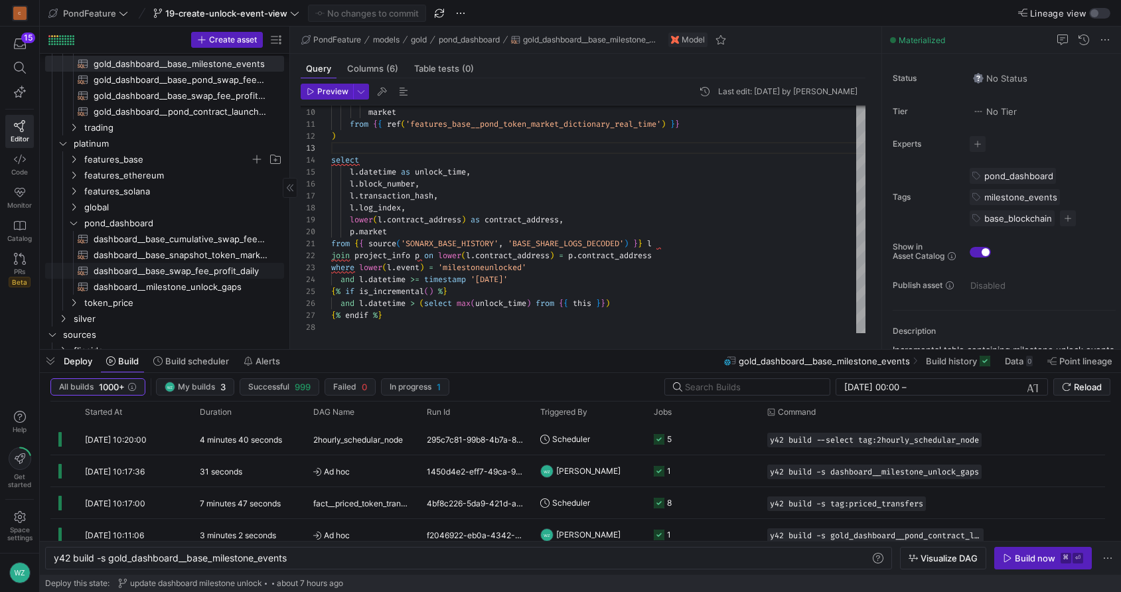
scroll to position [131, 0]
click at [185, 280] on span "dashboard__milestone_unlock_gaps​​​​​​​​​​" at bounding box center [181, 281] width 175 height 15
type textarea "{{ config( materialized='view' ) }} with project_info as ( select lower(vault_c…"
type textarea "y42 build -s dashboard__milestone_unlock_gaps"
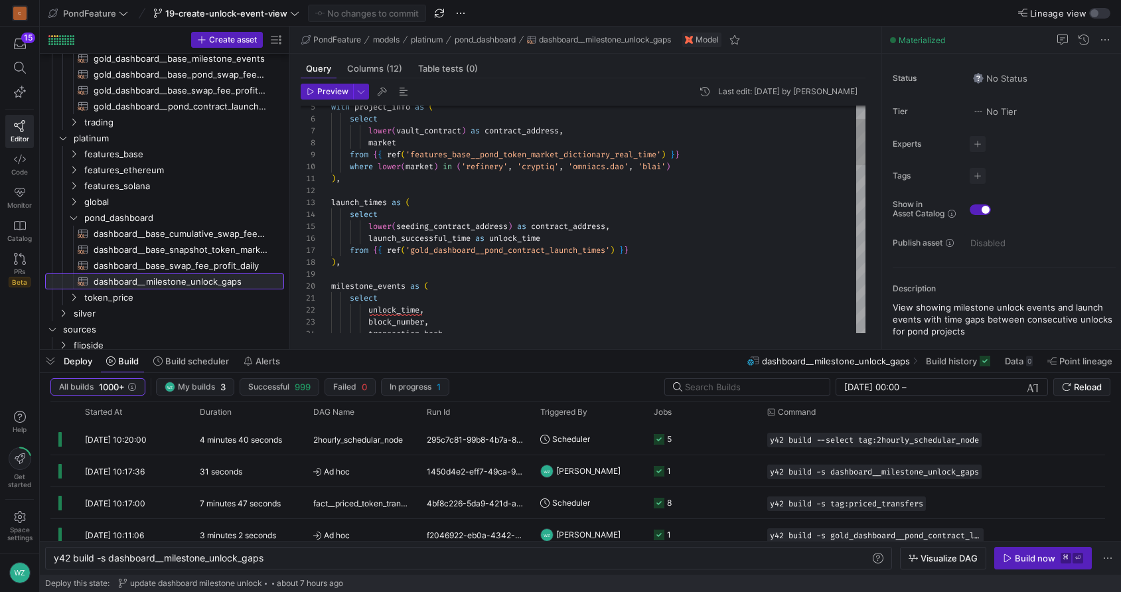
scroll to position [119, 0]
